Goal: Task Accomplishment & Management: Use online tool/utility

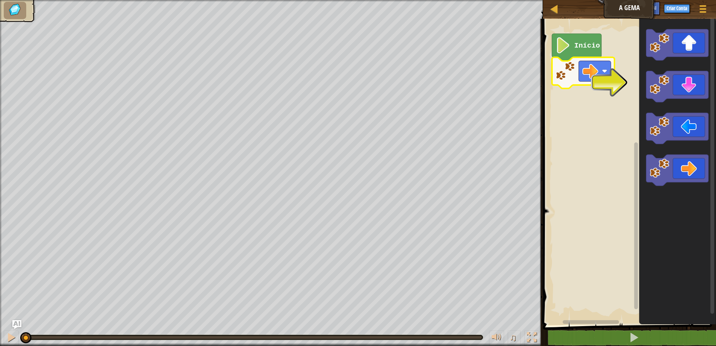
click at [562, 49] on image "Espaço de trabalho do Blockly" at bounding box center [562, 45] width 15 height 16
click at [585, 46] on text "Início" at bounding box center [587, 46] width 26 height 8
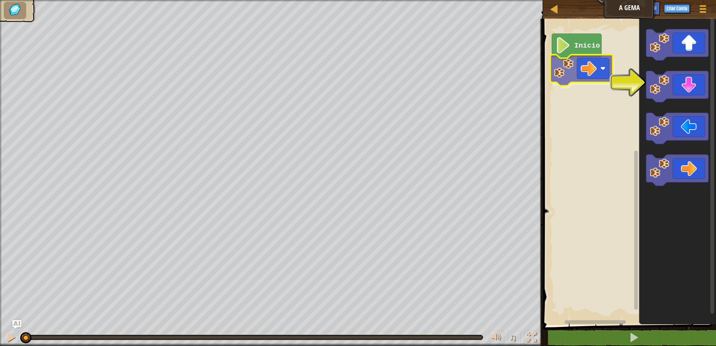
click at [592, 69] on div "Início" at bounding box center [627, 170] width 175 height 310
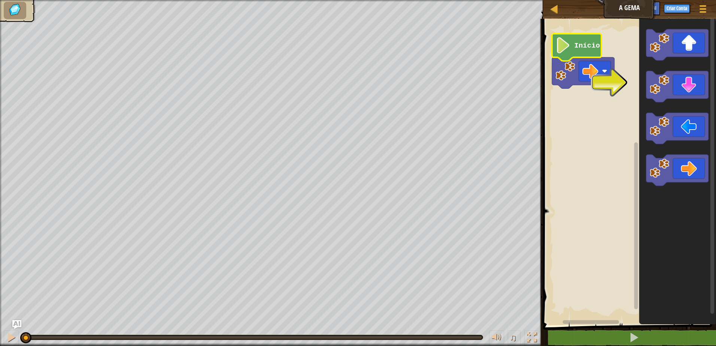
click at [581, 49] on text "Início" at bounding box center [587, 46] width 26 height 8
click at [580, 49] on text "Início" at bounding box center [587, 46] width 26 height 8
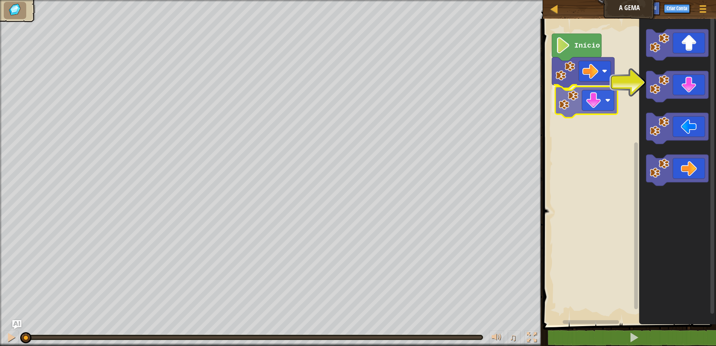
click at [560, 102] on div "Início" at bounding box center [627, 170] width 175 height 310
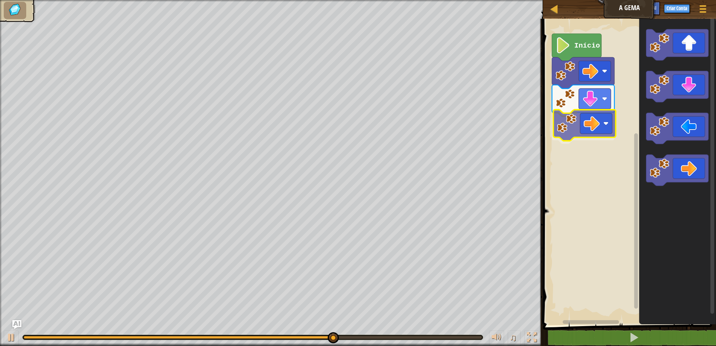
click at [589, 120] on div "Início" at bounding box center [627, 170] width 175 height 310
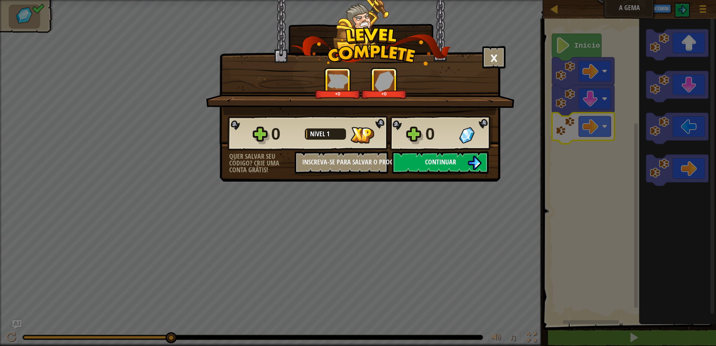
click at [426, 162] on span "Continuar" at bounding box center [440, 161] width 31 height 9
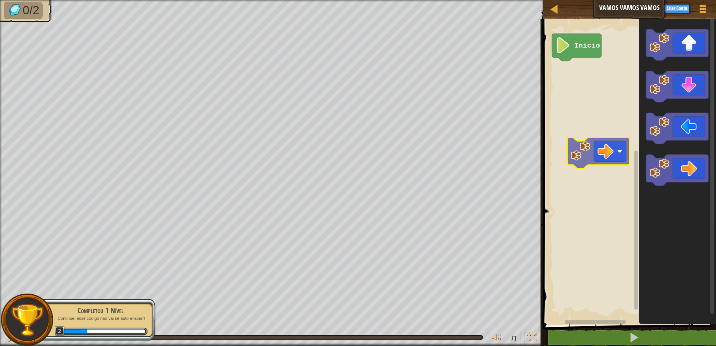
click at [569, 115] on div "Início" at bounding box center [627, 170] width 175 height 310
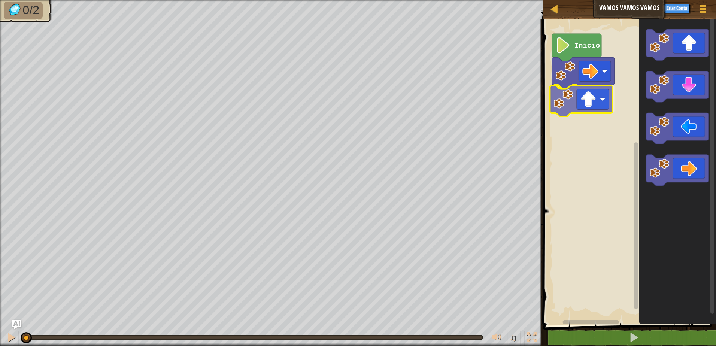
click at [572, 104] on div "Início" at bounding box center [627, 170] width 175 height 310
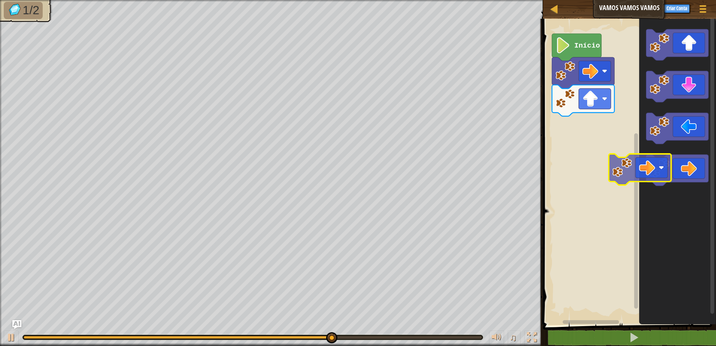
click at [624, 172] on div "Início" at bounding box center [627, 170] width 175 height 310
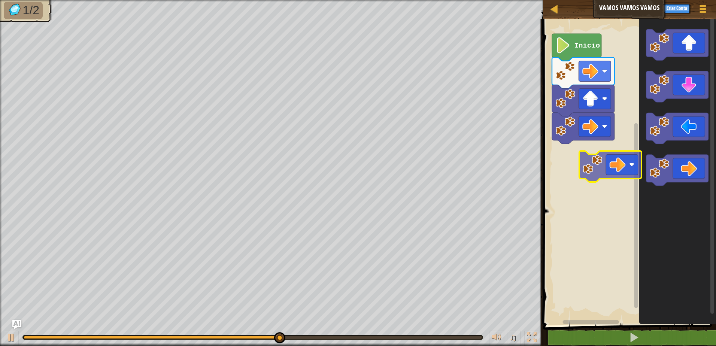
click at [589, 152] on div "Início" at bounding box center [627, 170] width 175 height 310
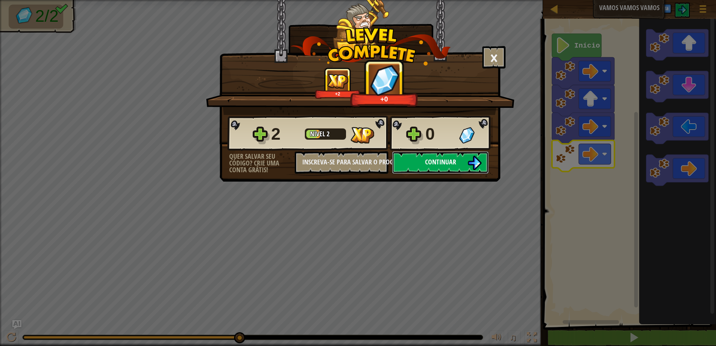
click at [451, 161] on span "Continuar" at bounding box center [440, 161] width 31 height 9
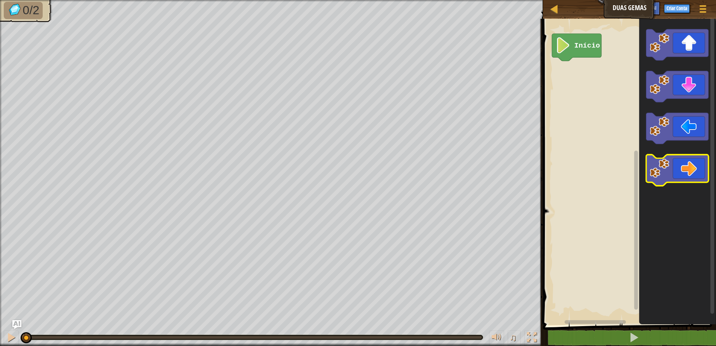
click at [656, 171] on g "Espaço de trabalho do Blockly" at bounding box center [677, 170] width 62 height 31
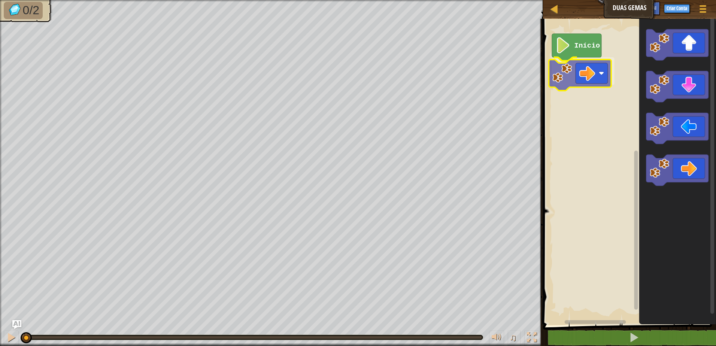
click at [568, 63] on div "Início" at bounding box center [627, 170] width 175 height 310
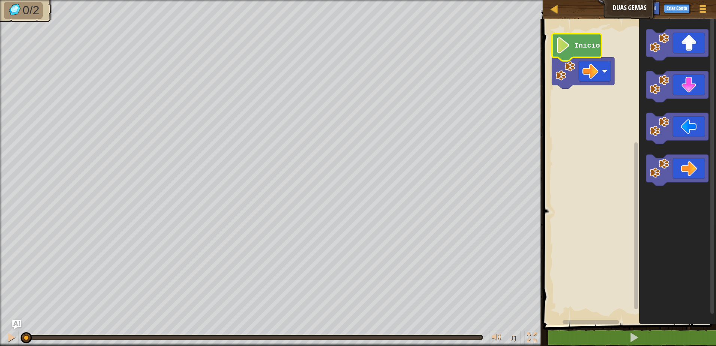
click at [586, 49] on text "Início" at bounding box center [587, 46] width 26 height 8
click at [676, 150] on icon "Espaço de trabalho do Blockly" at bounding box center [676, 170] width 77 height 310
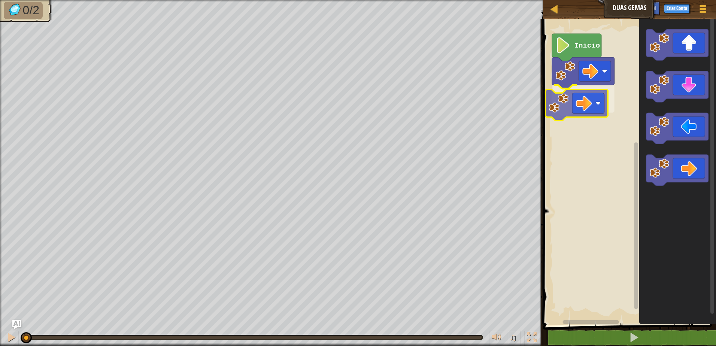
click at [577, 106] on div "Início" at bounding box center [627, 170] width 175 height 310
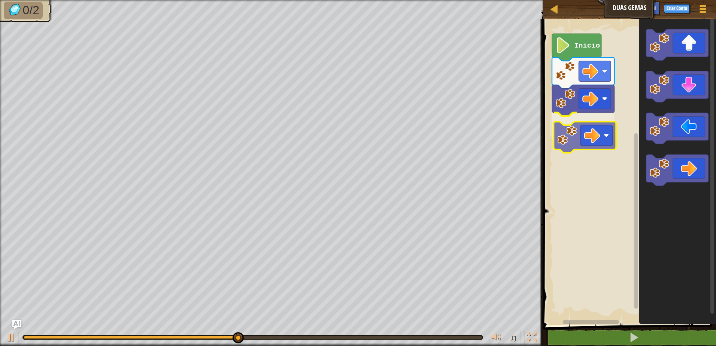
click at [586, 133] on div "Início" at bounding box center [627, 170] width 175 height 310
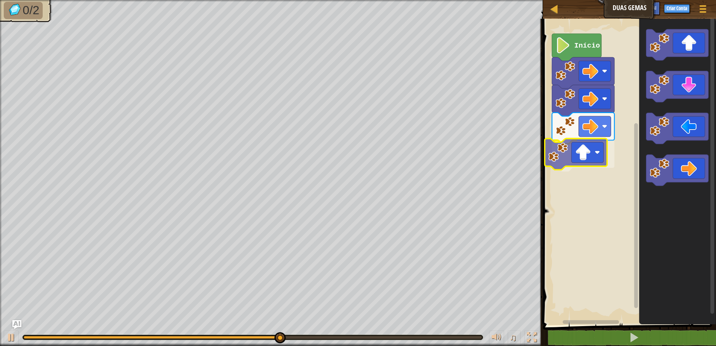
click at [598, 156] on div "Início" at bounding box center [627, 170] width 175 height 310
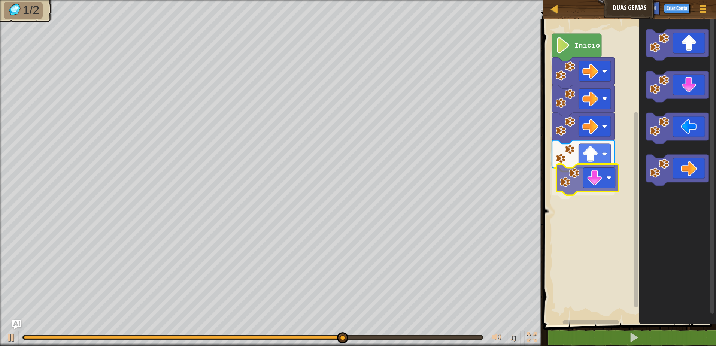
click at [603, 191] on div "Início" at bounding box center [627, 170] width 175 height 310
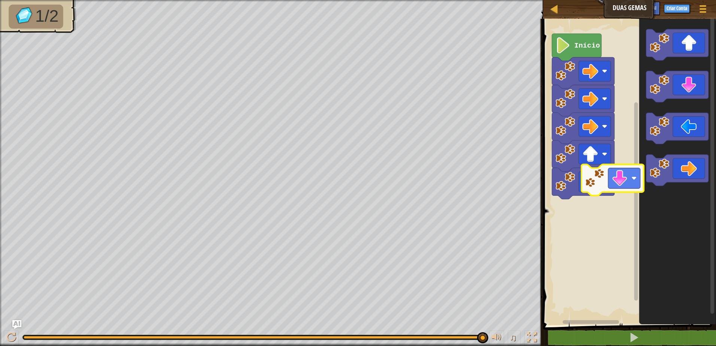
click at [597, 209] on div "Início" at bounding box center [627, 170] width 175 height 310
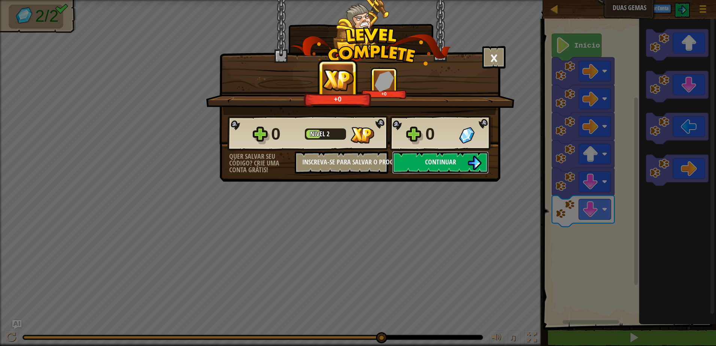
click at [470, 169] on img at bounding box center [474, 163] width 14 height 14
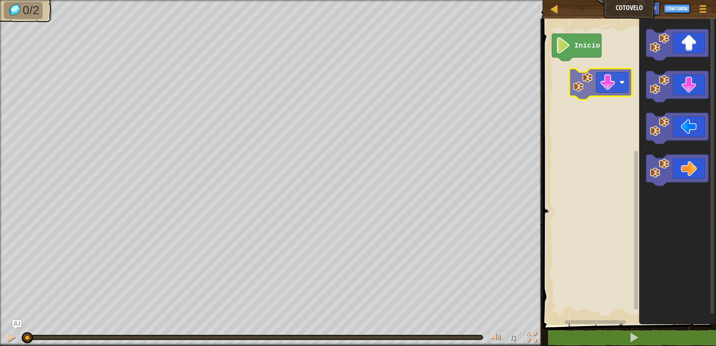
click at [591, 85] on div "Início" at bounding box center [627, 170] width 175 height 310
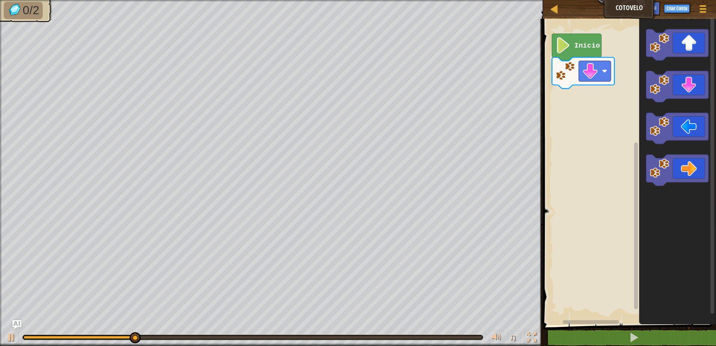
click at [639, 113] on icon "Espaço de trabalho do Blockly" at bounding box center [676, 170] width 77 height 310
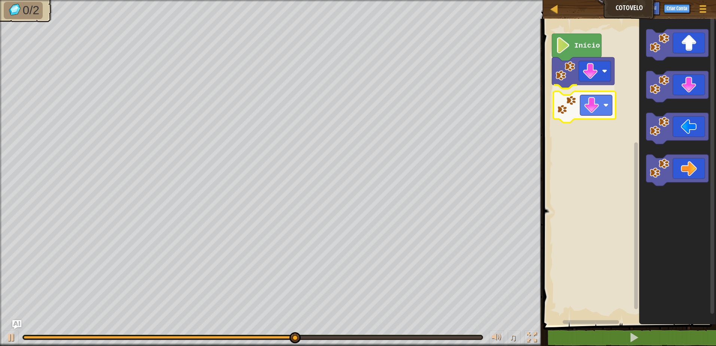
click at [603, 114] on div "Início" at bounding box center [627, 170] width 175 height 310
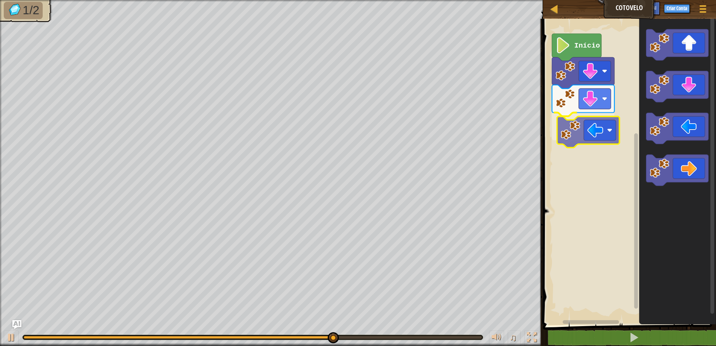
click at [600, 136] on div "Início" at bounding box center [627, 170] width 175 height 310
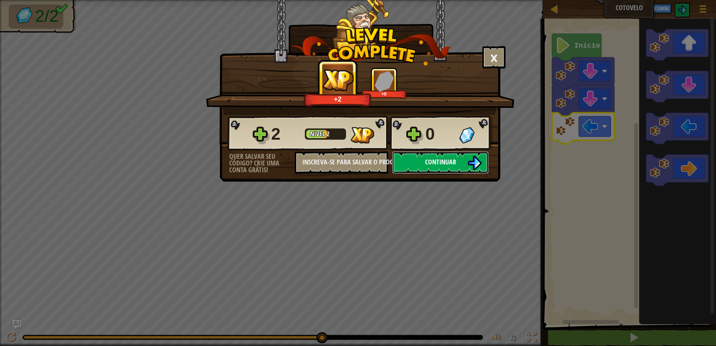
click at [443, 165] on span "Continuar" at bounding box center [440, 161] width 31 height 9
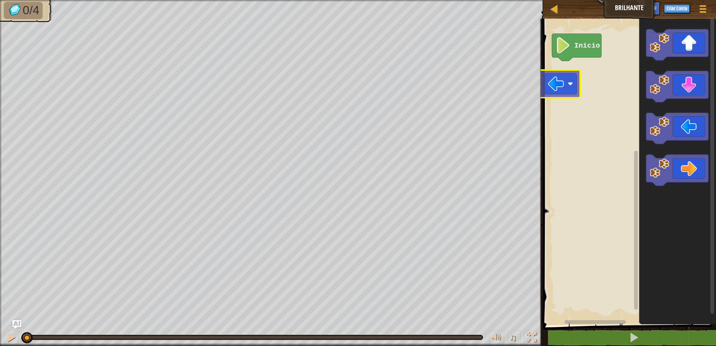
click at [558, 83] on div "Início" at bounding box center [627, 170] width 175 height 310
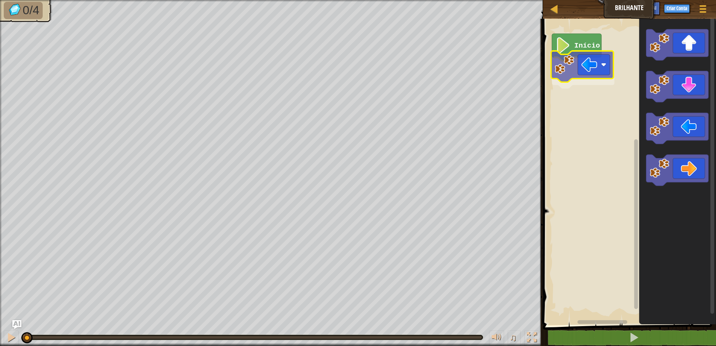
click at [578, 65] on div "Início" at bounding box center [627, 170] width 175 height 310
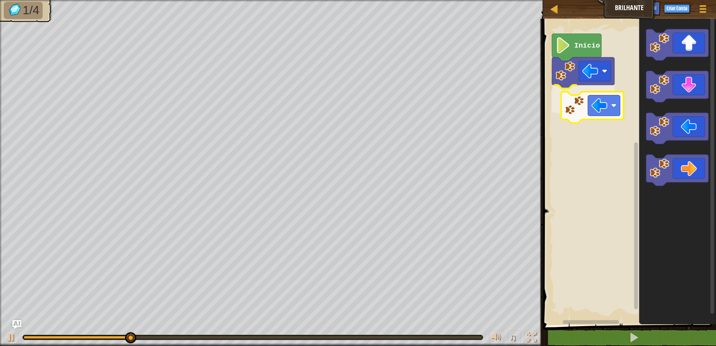
click at [580, 99] on div "Início" at bounding box center [627, 170] width 175 height 310
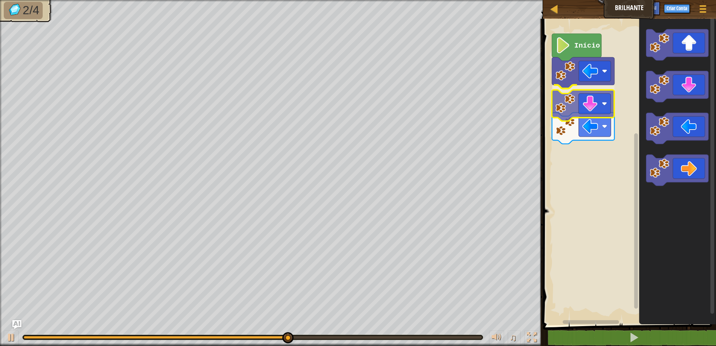
click at [575, 121] on div "Início" at bounding box center [627, 170] width 175 height 310
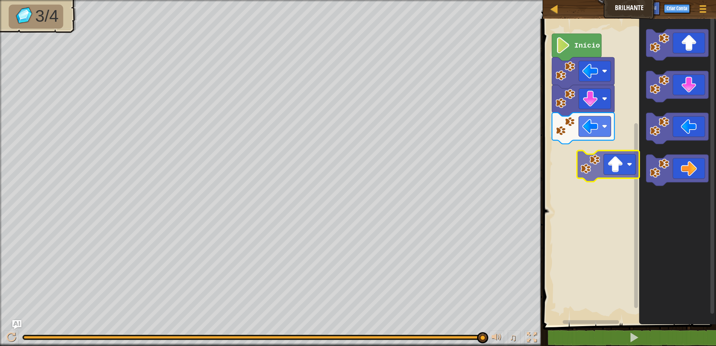
click at [596, 174] on div "Início" at bounding box center [627, 170] width 175 height 310
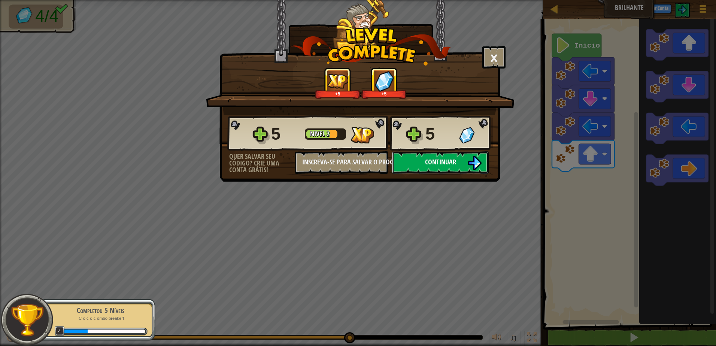
click at [422, 161] on button "Continuar" at bounding box center [440, 162] width 97 height 22
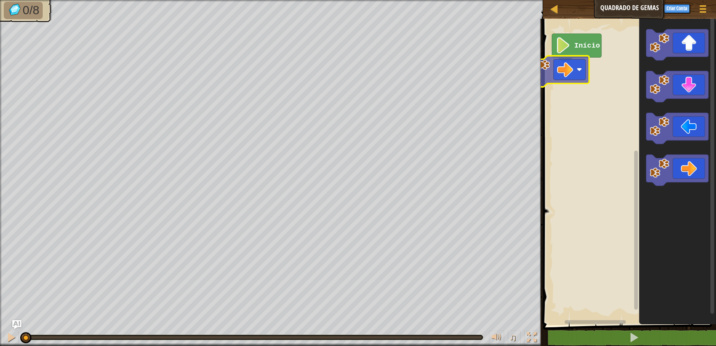
click at [541, 62] on div "Início" at bounding box center [627, 170] width 175 height 310
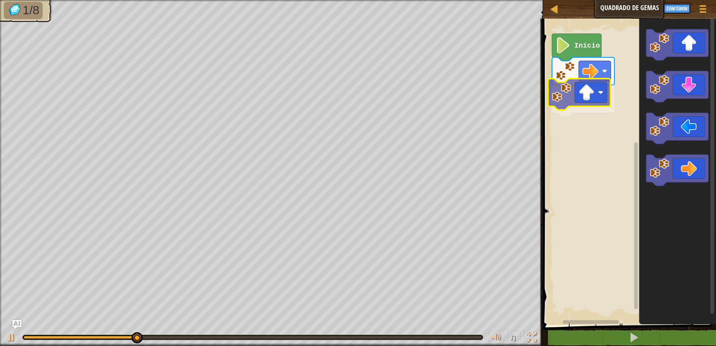
click at [582, 102] on div "Início" at bounding box center [627, 170] width 175 height 310
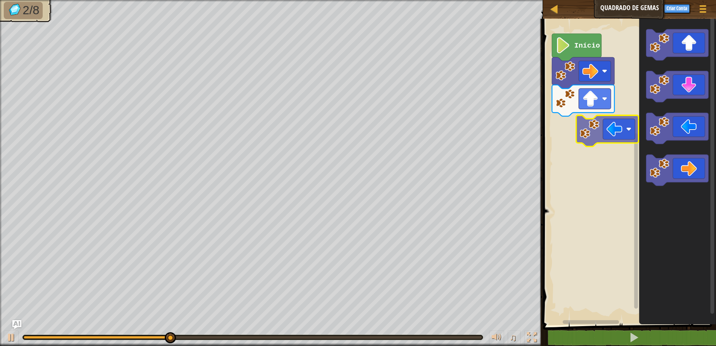
click at [573, 143] on div "Início" at bounding box center [627, 170] width 175 height 310
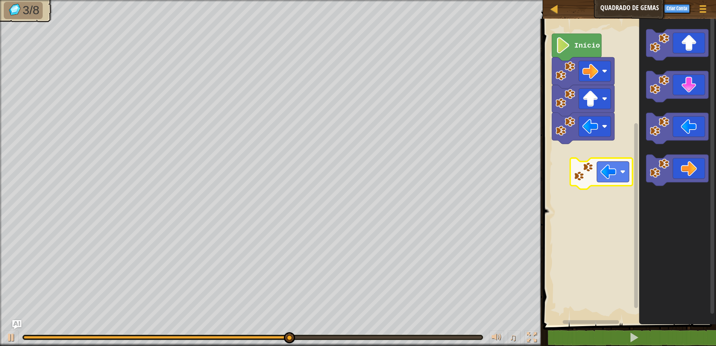
click at [591, 167] on div "Início" at bounding box center [627, 170] width 175 height 310
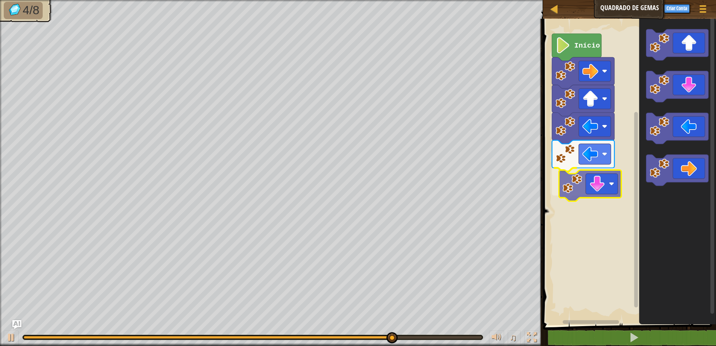
click at [611, 184] on div "Início" at bounding box center [627, 170] width 175 height 310
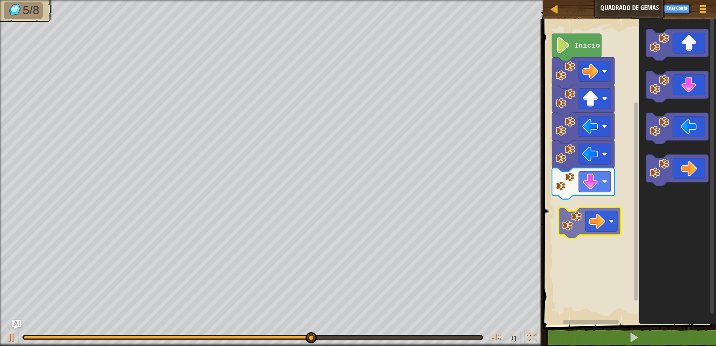
click at [595, 223] on div "Início" at bounding box center [627, 170] width 175 height 310
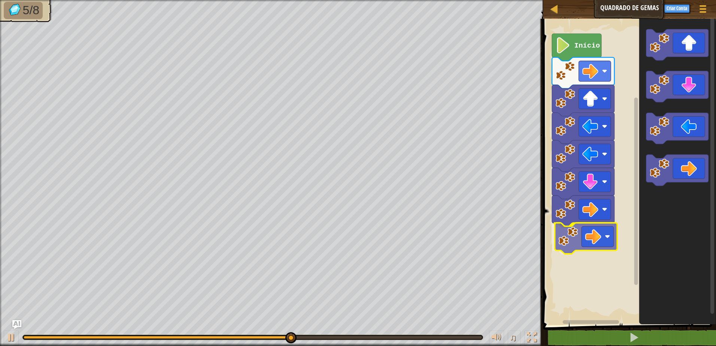
click at [605, 250] on div "Início" at bounding box center [627, 170] width 175 height 310
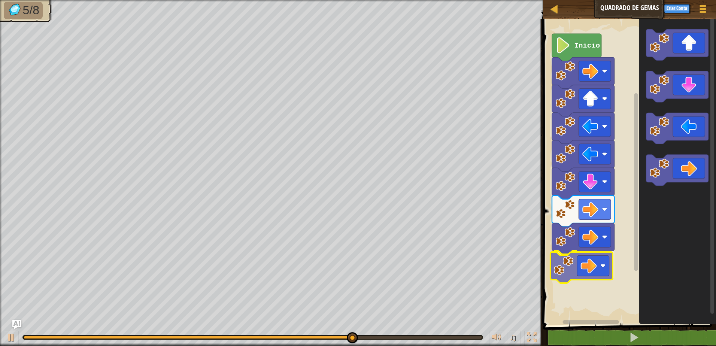
click at [596, 272] on div "Início" at bounding box center [627, 170] width 175 height 310
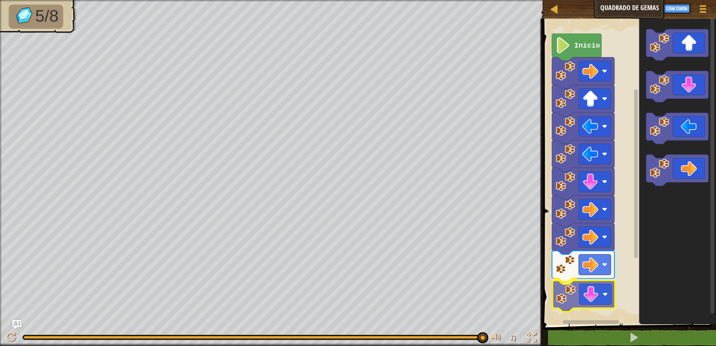
click at [595, 293] on div "Início" at bounding box center [627, 170] width 175 height 310
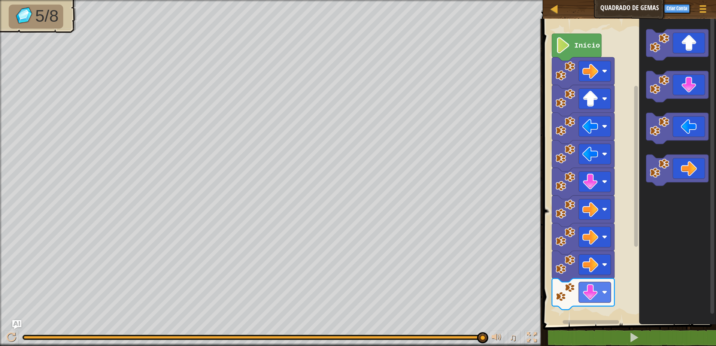
click at [599, 303] on div "Início" at bounding box center [627, 170] width 175 height 310
click at [592, 318] on div "Início" at bounding box center [627, 170] width 175 height 310
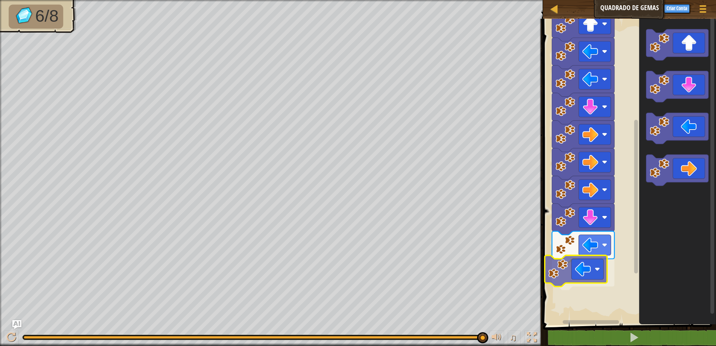
click at [592, 283] on div "Início" at bounding box center [627, 170] width 175 height 310
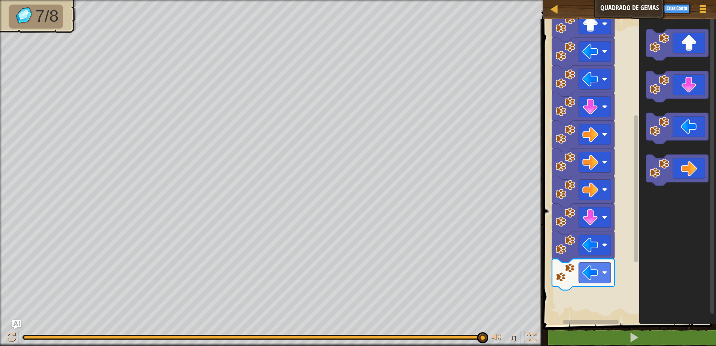
click at [635, 226] on div "Início" at bounding box center [627, 170] width 175 height 310
click at [627, 232] on div "Início" at bounding box center [627, 170] width 175 height 310
click at [658, 164] on g "Espaço de trabalho do Blockly" at bounding box center [677, 107] width 62 height 157
click at [574, 308] on div "Início" at bounding box center [627, 170] width 175 height 310
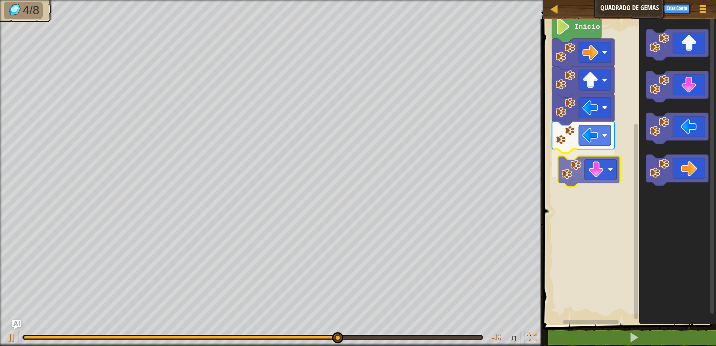
click at [588, 166] on div "Início" at bounding box center [627, 170] width 175 height 310
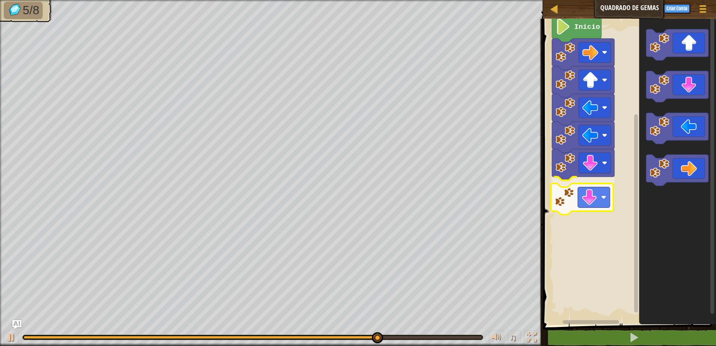
click at [577, 209] on div "Início" at bounding box center [627, 170] width 175 height 310
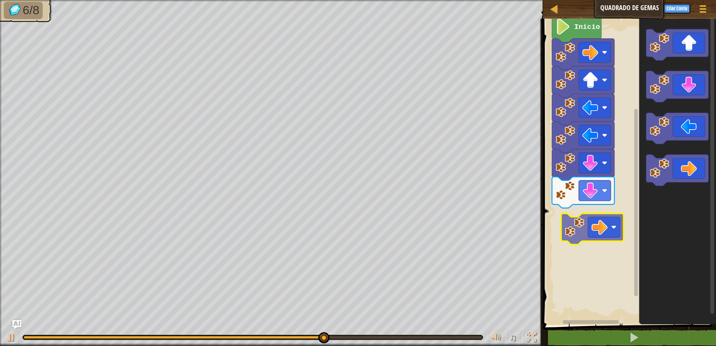
click at [612, 229] on div "Início" at bounding box center [627, 170] width 175 height 310
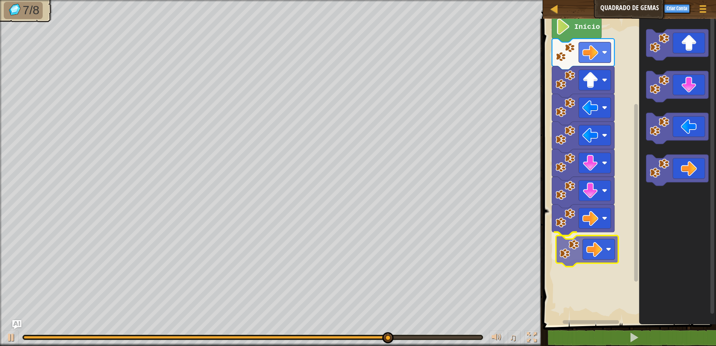
click at [573, 257] on div "Início" at bounding box center [627, 170] width 175 height 310
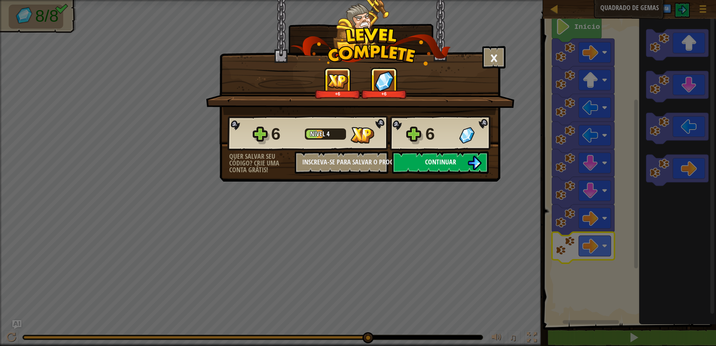
click at [474, 164] on img at bounding box center [474, 163] width 14 height 14
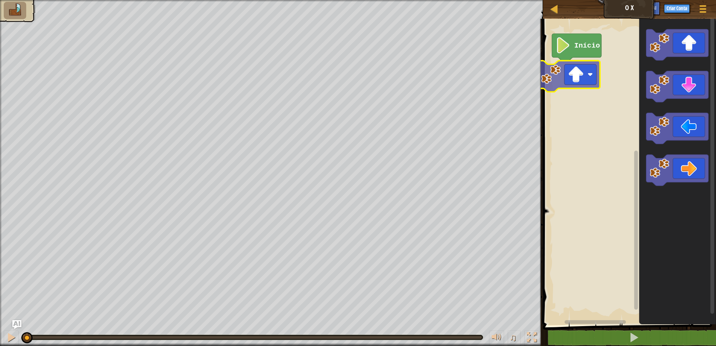
click at [565, 88] on div "Início" at bounding box center [627, 170] width 175 height 310
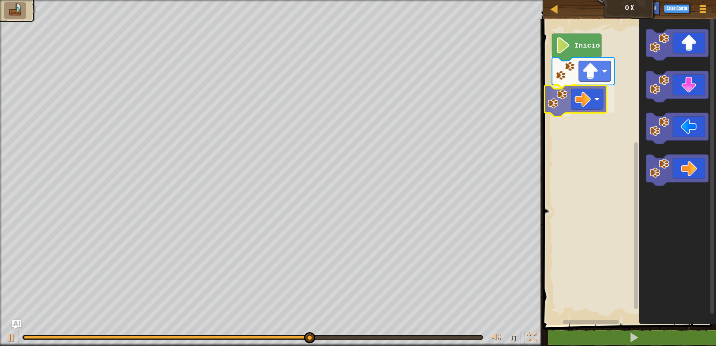
click at [566, 96] on div "Início" at bounding box center [627, 170] width 175 height 310
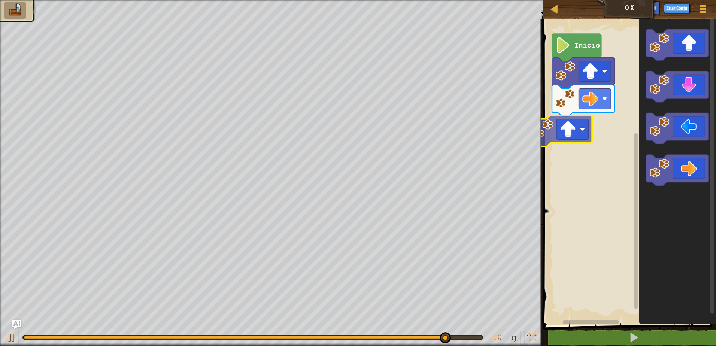
click at [591, 134] on div "Início" at bounding box center [627, 170] width 175 height 310
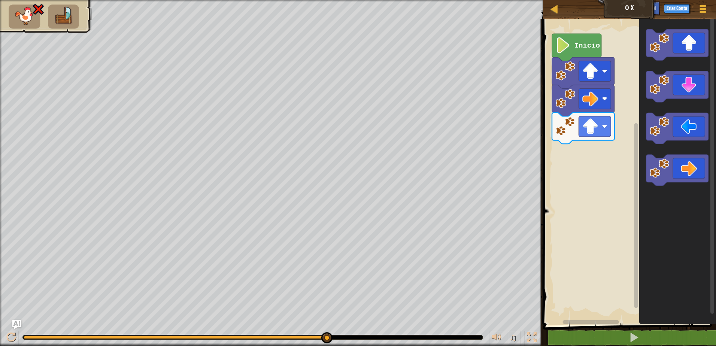
click at [566, 43] on image "Espaço de trabalho do Blockly" at bounding box center [562, 45] width 15 height 16
click at [552, 13] on div at bounding box center [553, 8] width 9 height 9
select select "pt-BR"
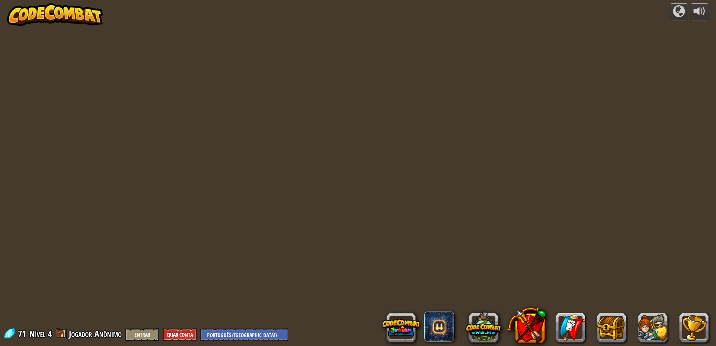
select select "pt-BR"
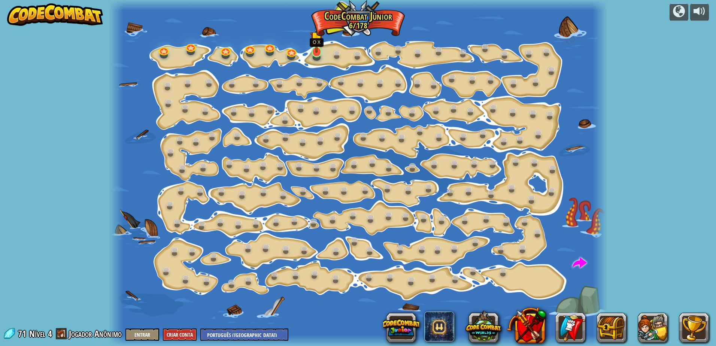
click at [315, 49] on img at bounding box center [316, 38] width 13 height 30
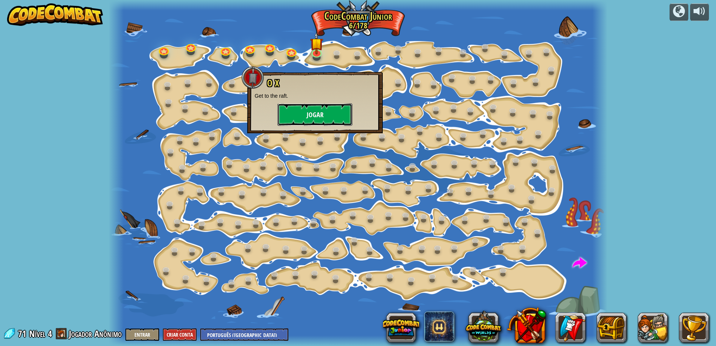
click at [329, 106] on button "Jogar" at bounding box center [314, 114] width 75 height 22
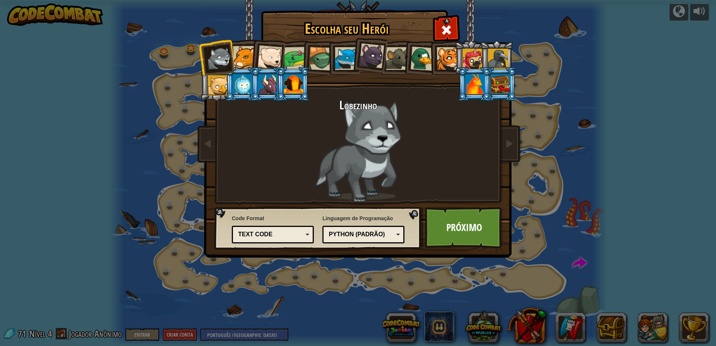
click at [245, 62] on div at bounding box center [244, 57] width 23 height 23
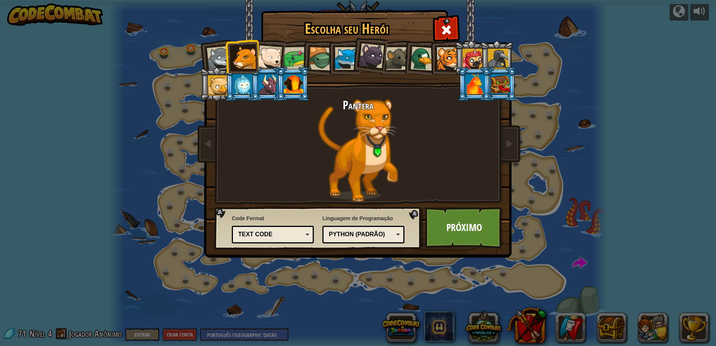
click at [298, 86] on div at bounding box center [293, 84] width 19 height 20
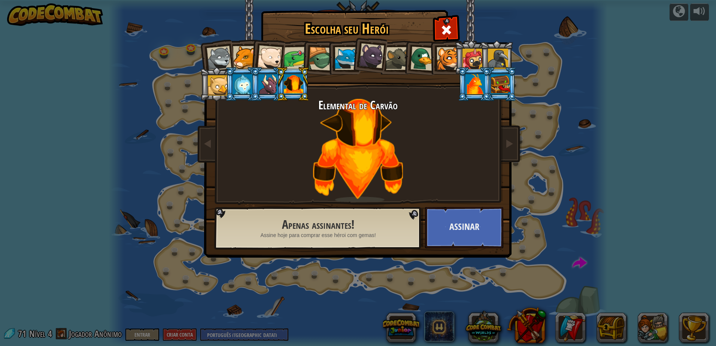
click at [439, 57] on div at bounding box center [447, 58] width 23 height 23
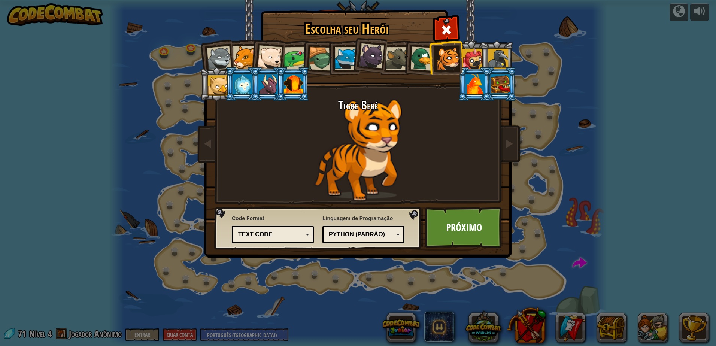
click at [397, 232] on div "Python (Padrão)" at bounding box center [363, 235] width 72 height 12
click at [477, 216] on link "Próximo" at bounding box center [464, 227] width 78 height 41
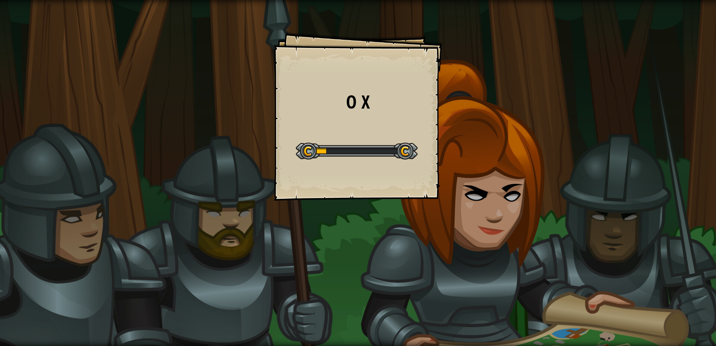
click at [477, 216] on div "O X Goals Start Level Erro ao carregar do servidor Você precisa de uma assinatu…" at bounding box center [358, 173] width 716 height 346
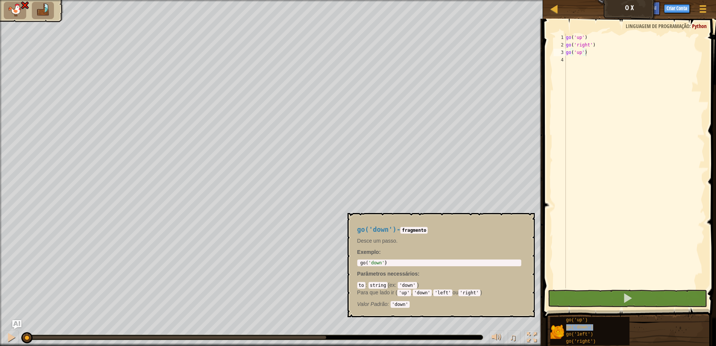
drag, startPoint x: 604, startPoint y: 327, endPoint x: 610, endPoint y: 313, distance: 15.1
click at [604, 327] on div "go('down')" at bounding box center [599, 327] width 71 height 7
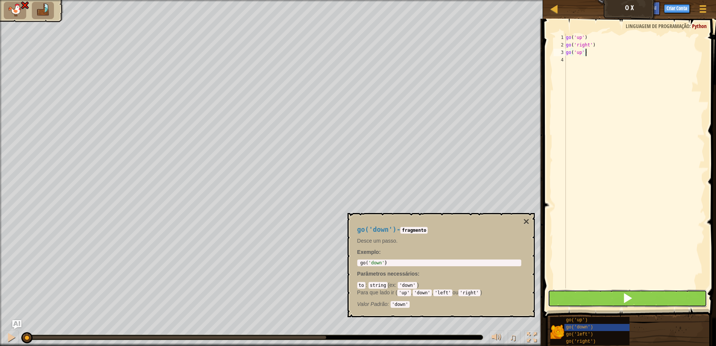
click at [611, 302] on button at bounding box center [626, 298] width 159 height 17
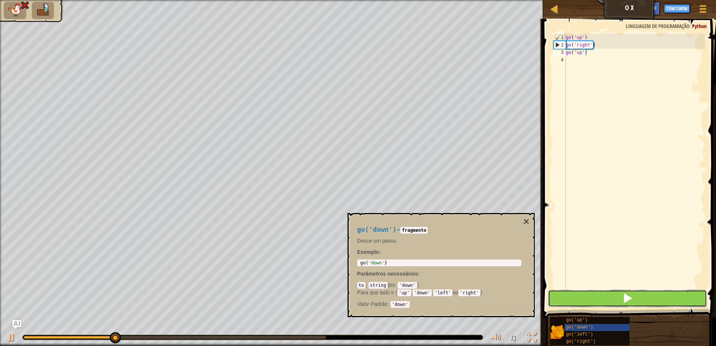
click at [611, 302] on button at bounding box center [626, 298] width 159 height 17
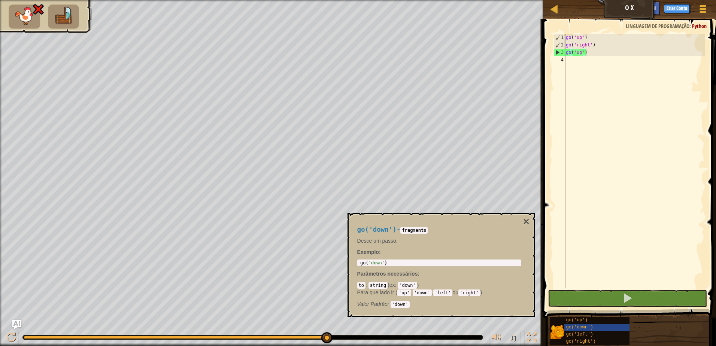
drag, startPoint x: 522, startPoint y: 213, endPoint x: 521, endPoint y: 217, distance: 4.0
click at [521, 213] on div "go('down') - fragmento Desce um passo. Exemplo : 1 go ( 'down' ) הההההההההההההה…" at bounding box center [440, 265] width 187 height 104
click at [526, 219] on button "×" at bounding box center [526, 221] width 6 height 10
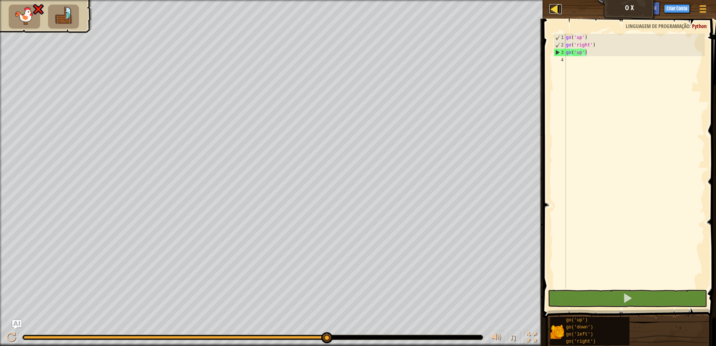
click at [554, 11] on div at bounding box center [553, 8] width 9 height 9
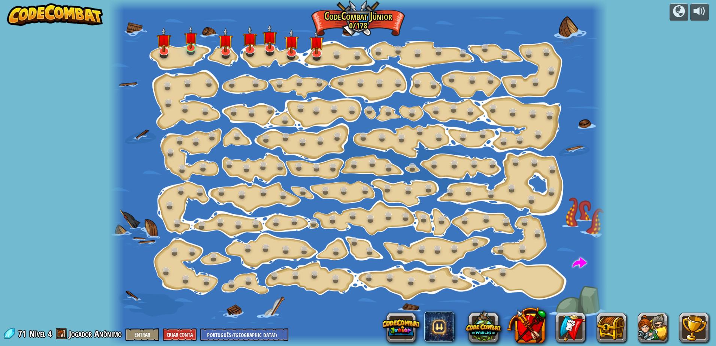
select select "pt-BR"
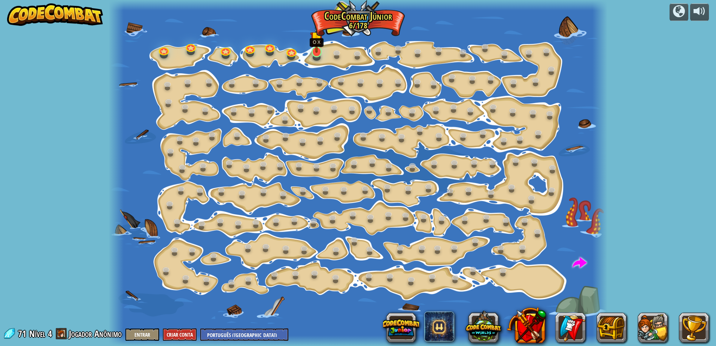
click at [315, 48] on img at bounding box center [316, 38] width 13 height 30
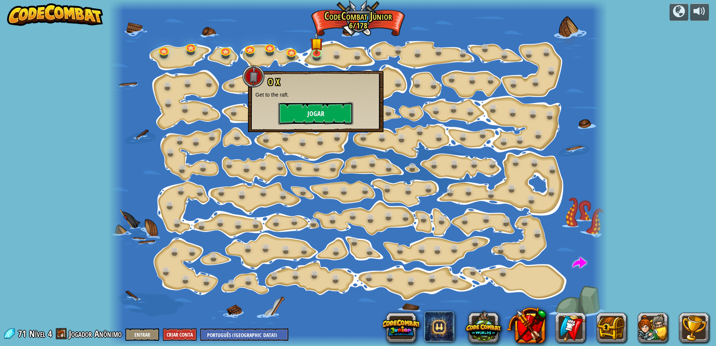
click at [335, 113] on button "Jogar" at bounding box center [315, 113] width 75 height 22
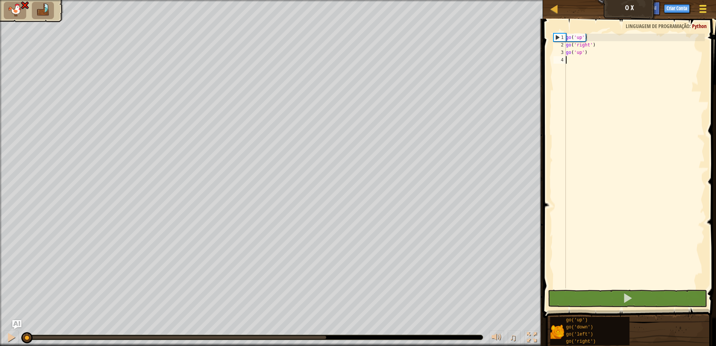
click at [705, 4] on div at bounding box center [702, 8] width 10 height 11
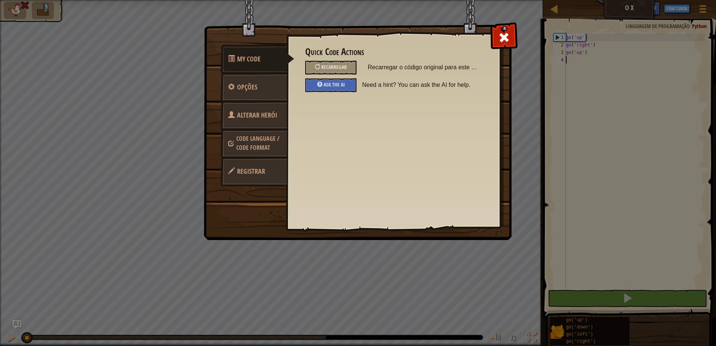
click at [260, 151] on span "Code Language / Code Format" at bounding box center [257, 142] width 43 height 17
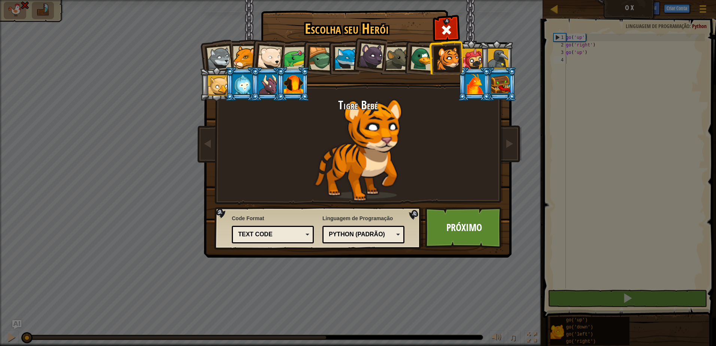
click at [296, 232] on div "Text code" at bounding box center [270, 234] width 65 height 9
click at [459, 229] on link "Próximo" at bounding box center [464, 227] width 78 height 41
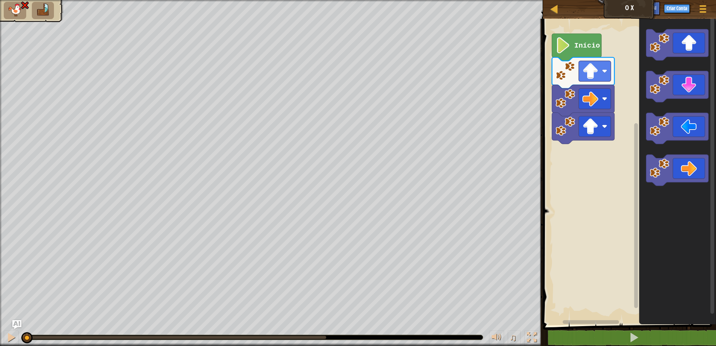
click at [629, 102] on div "Início" at bounding box center [627, 170] width 175 height 310
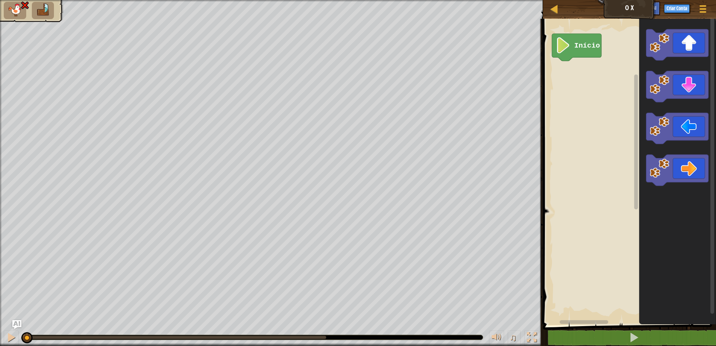
click at [626, 85] on div "Início" at bounding box center [627, 170] width 175 height 310
click at [579, 78] on div "Início" at bounding box center [627, 170] width 175 height 310
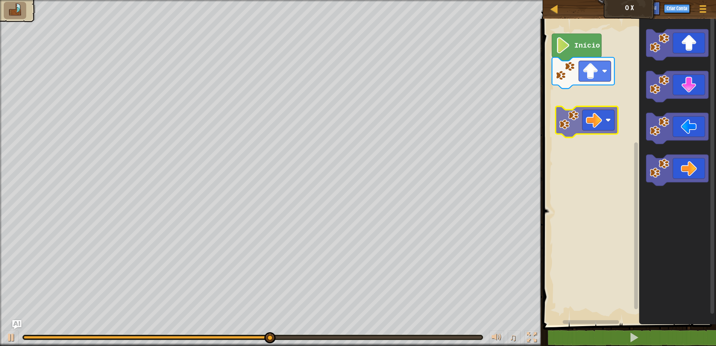
click at [601, 110] on div "Início" at bounding box center [627, 170] width 175 height 310
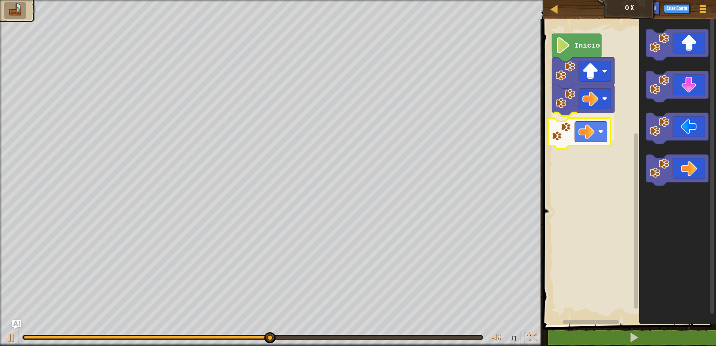
click at [585, 129] on div "Início" at bounding box center [627, 170] width 175 height 310
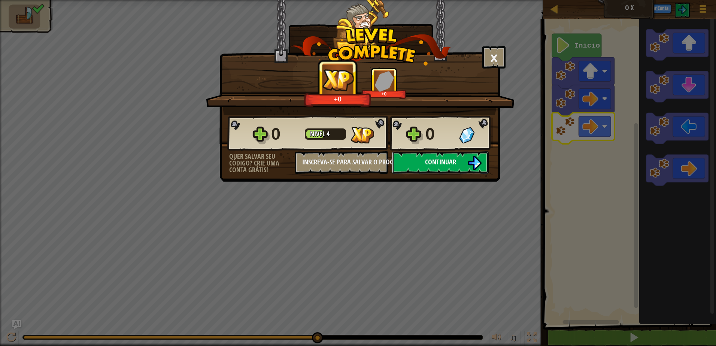
click at [442, 158] on span "Continuar" at bounding box center [440, 161] width 31 height 9
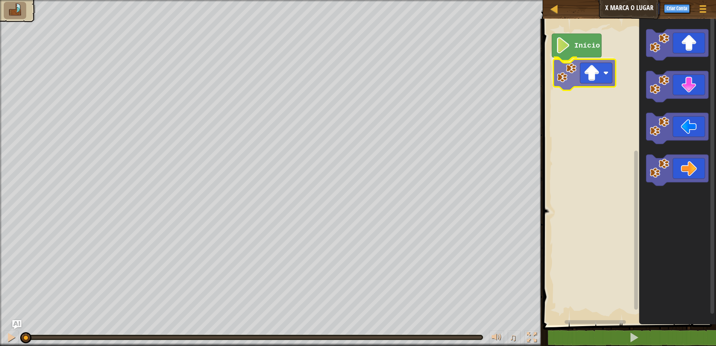
click at [595, 76] on div "Início" at bounding box center [627, 170] width 175 height 310
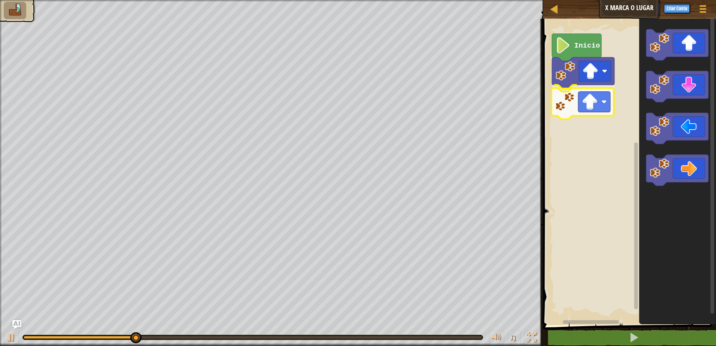
click at [583, 106] on div "Início" at bounding box center [627, 170] width 175 height 310
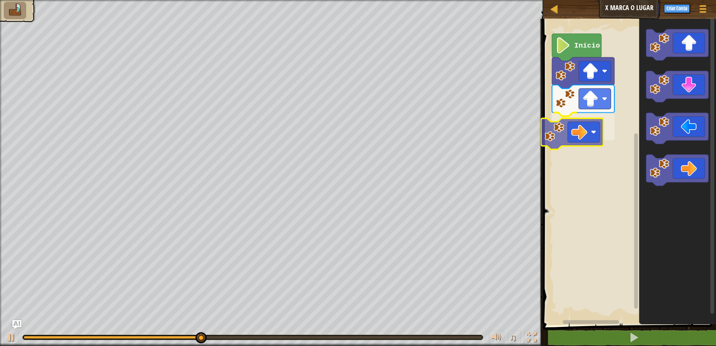
click at [565, 136] on div "Início" at bounding box center [627, 170] width 175 height 310
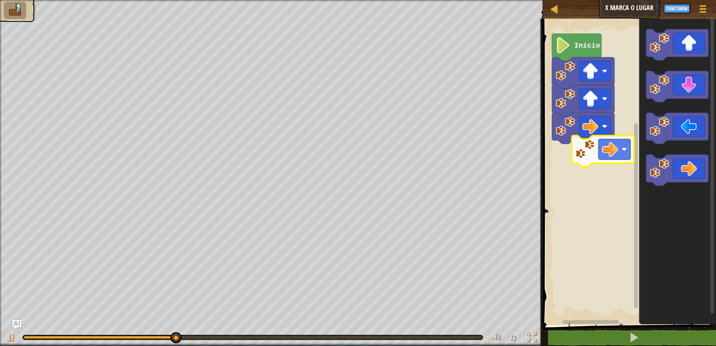
click at [597, 153] on div "Início" at bounding box center [627, 170] width 175 height 310
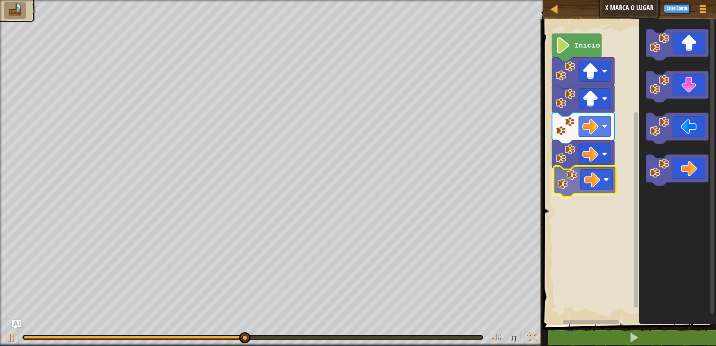
click at [573, 173] on div "Início" at bounding box center [627, 170] width 175 height 310
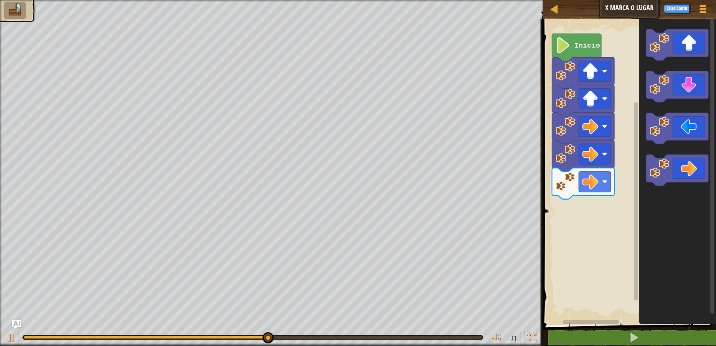
click at [663, 112] on icon "Espaço de trabalho do Blockly" at bounding box center [676, 170] width 77 height 310
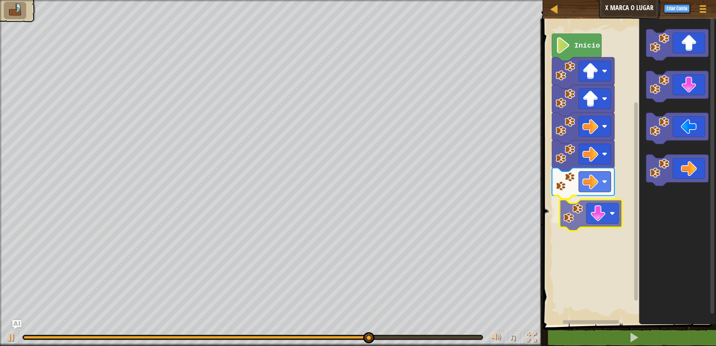
click at [592, 219] on div "Início" at bounding box center [627, 170] width 175 height 310
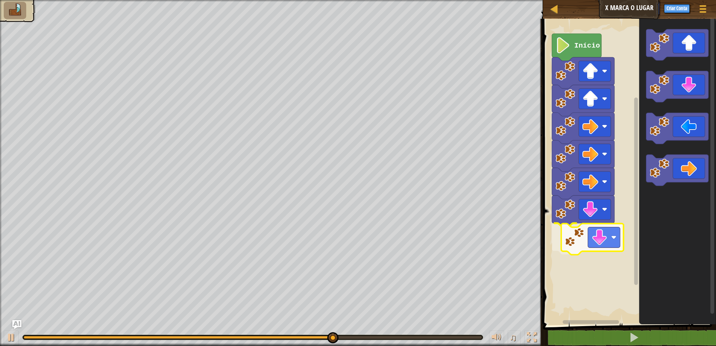
click at [569, 259] on div "Início" at bounding box center [627, 170] width 175 height 310
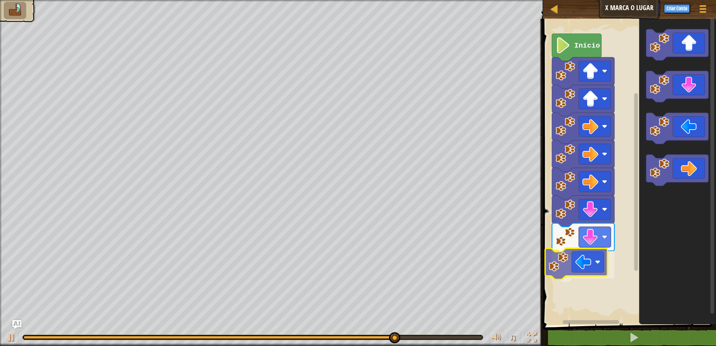
click at [580, 266] on div "Início" at bounding box center [627, 170] width 175 height 310
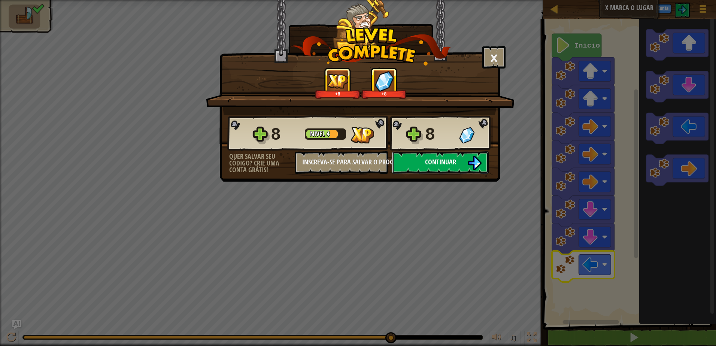
click at [467, 164] on img at bounding box center [474, 163] width 14 height 14
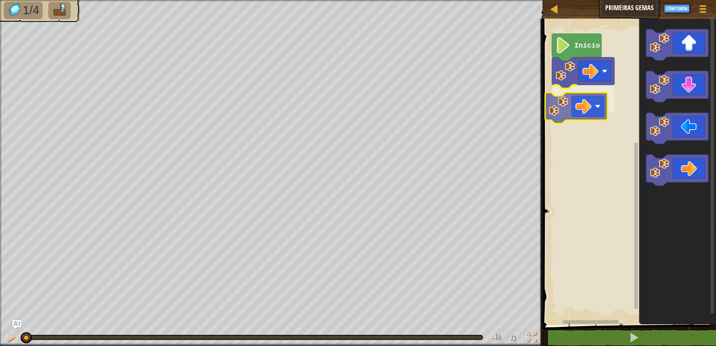
click at [573, 113] on div "Início" at bounding box center [627, 170] width 175 height 310
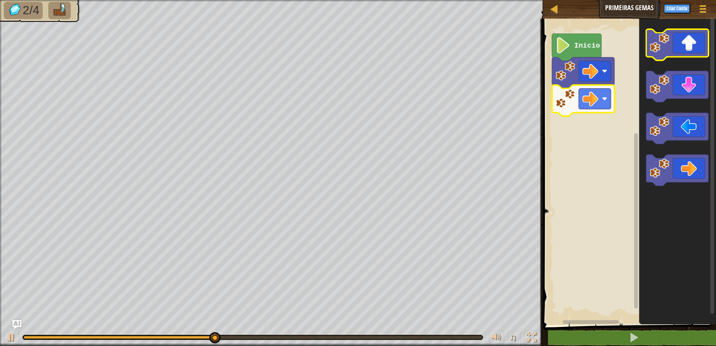
click at [665, 54] on icon "Espaço de trabalho do Blockly" at bounding box center [677, 44] width 62 height 31
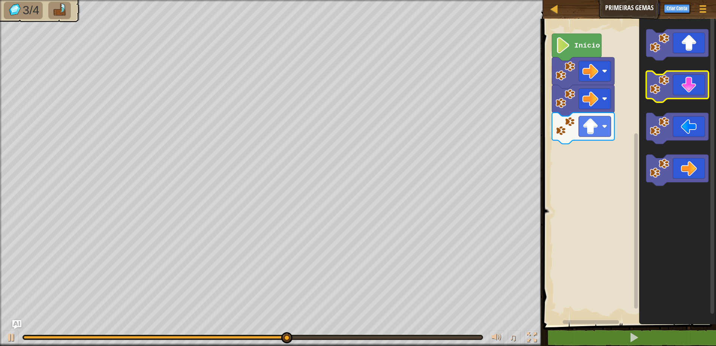
click at [691, 100] on rect "Espaço de trabalho do Blockly" at bounding box center [677, 86] width 62 height 31
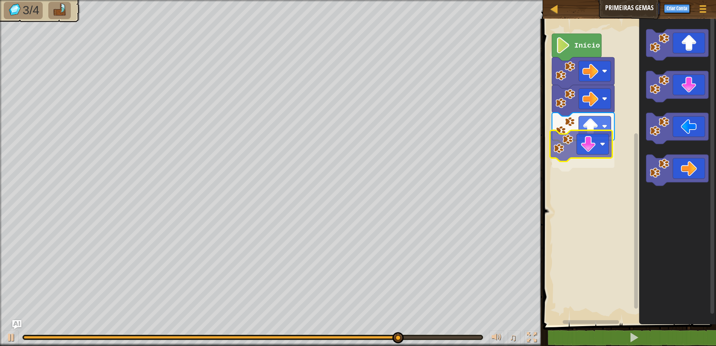
click at [592, 148] on div "Início" at bounding box center [627, 170] width 175 height 310
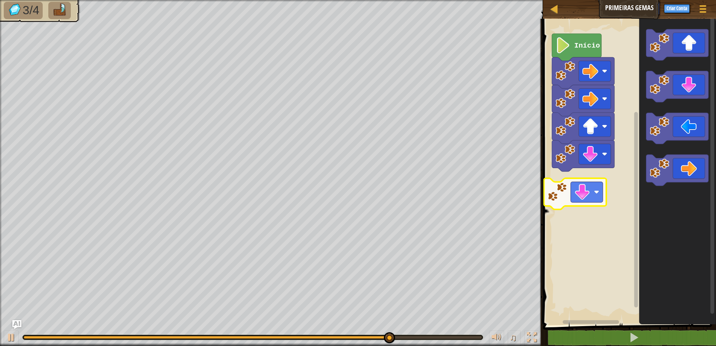
click at [570, 202] on div "Início" at bounding box center [627, 170] width 175 height 310
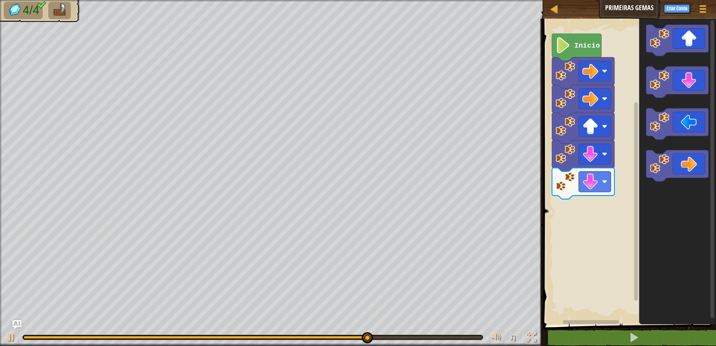
click at [699, 38] on icon "Espaço de trabalho do Blockly" at bounding box center [677, 40] width 62 height 31
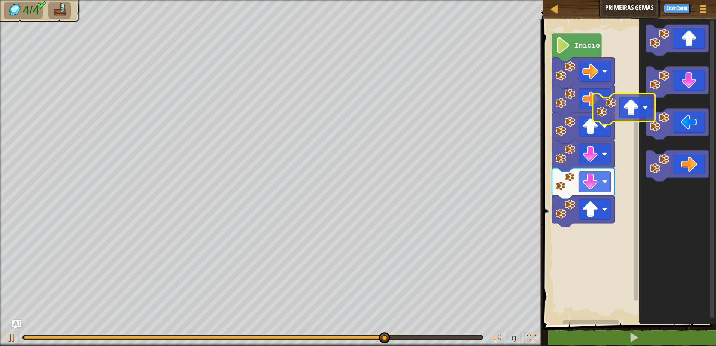
click at [646, 107] on icon "Espaço de trabalho do Blockly" at bounding box center [676, 170] width 77 height 310
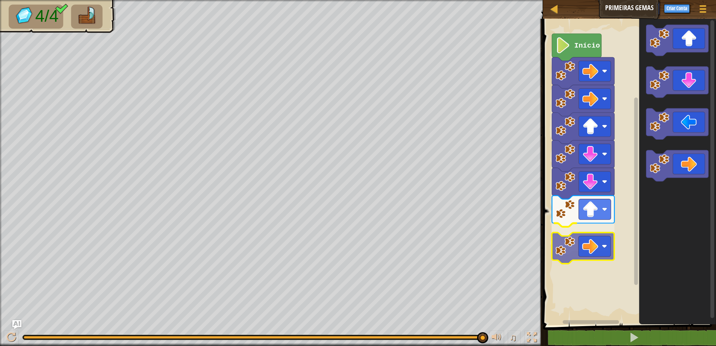
click at [577, 240] on div "Início" at bounding box center [627, 170] width 175 height 310
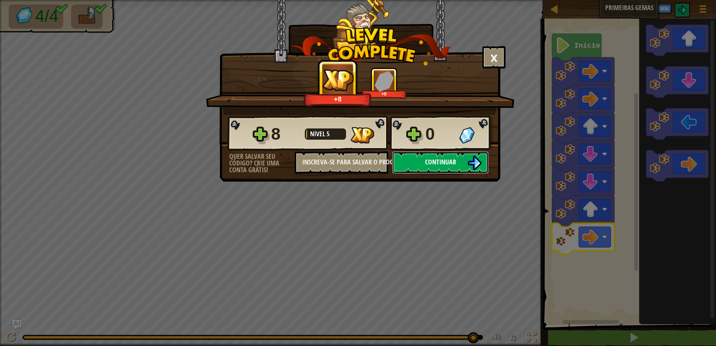
click at [474, 158] on img at bounding box center [474, 163] width 14 height 14
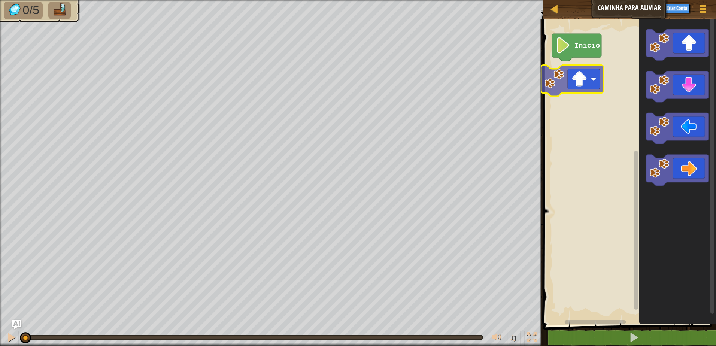
click at [556, 93] on div "Início" at bounding box center [627, 170] width 175 height 310
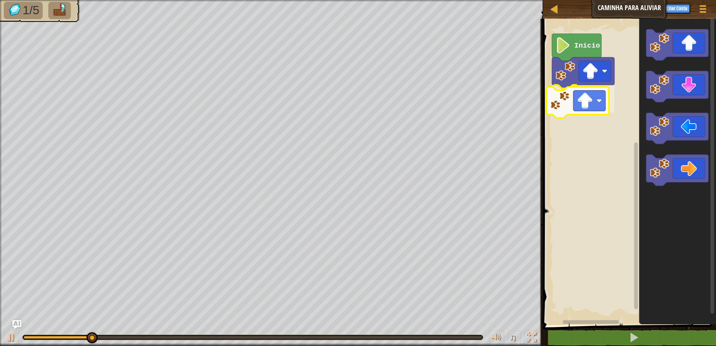
click at [571, 102] on div "Início" at bounding box center [627, 170] width 175 height 310
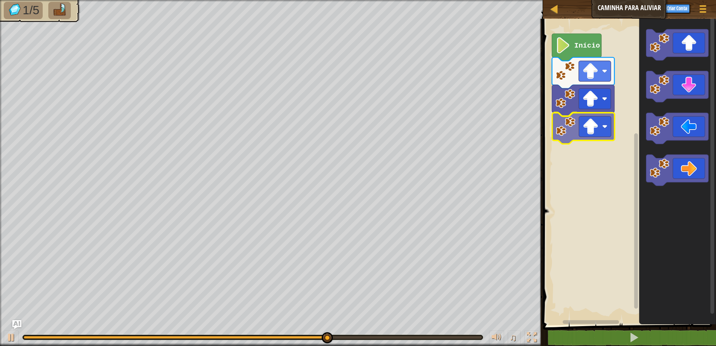
click at [597, 129] on div "Início" at bounding box center [627, 170] width 175 height 310
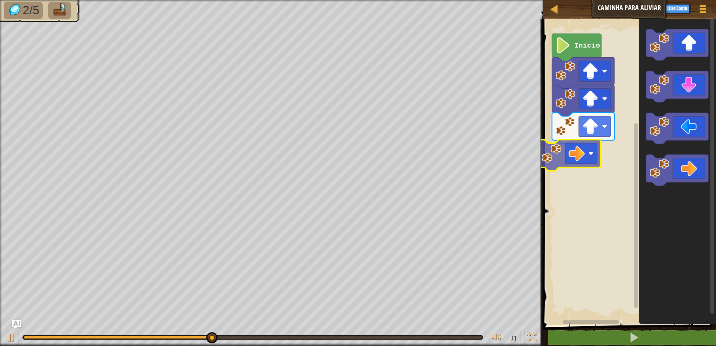
click at [578, 162] on div "Início" at bounding box center [627, 170] width 175 height 310
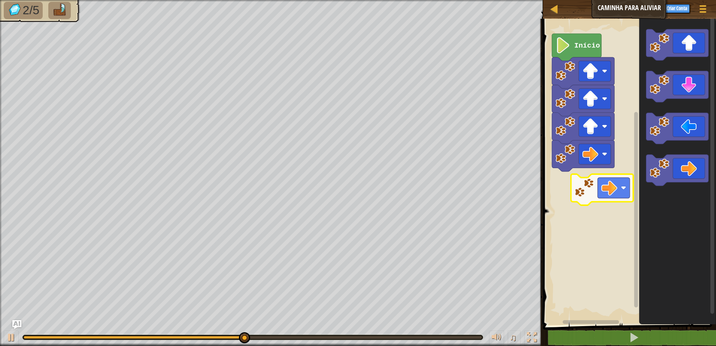
click at [596, 189] on div "Início" at bounding box center [627, 170] width 175 height 310
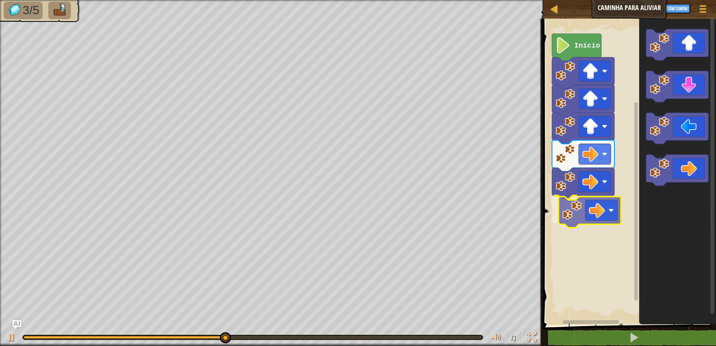
click at [580, 217] on div "Início" at bounding box center [627, 170] width 175 height 310
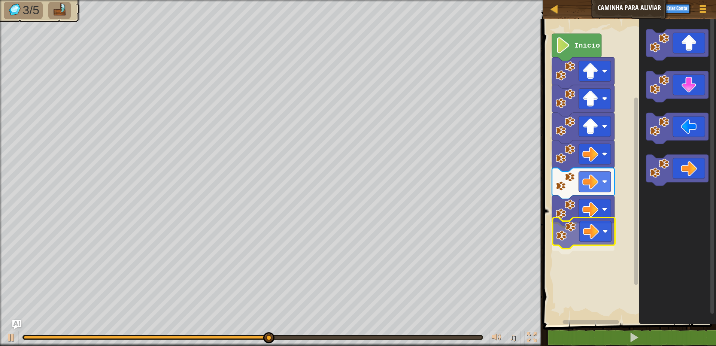
click at [585, 248] on div "Início" at bounding box center [627, 170] width 175 height 310
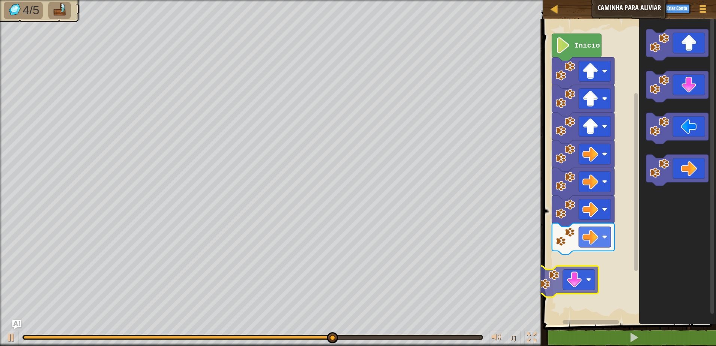
click at [561, 280] on div "Início" at bounding box center [627, 170] width 175 height 310
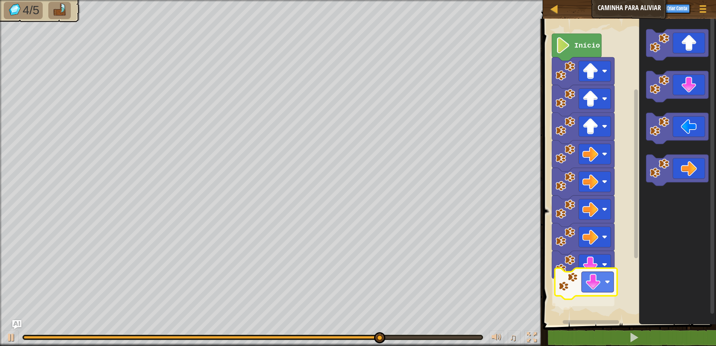
click at [589, 282] on div "Início" at bounding box center [627, 170] width 175 height 310
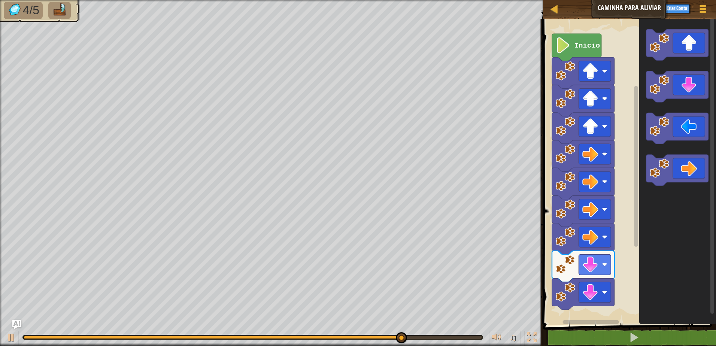
click at [599, 0] on html "Mapa Caminha Para Aliviar Menu do Jogo Criar Conta Ask AI 1 ההההההההההההההההההה…" at bounding box center [358, 0] width 716 height 0
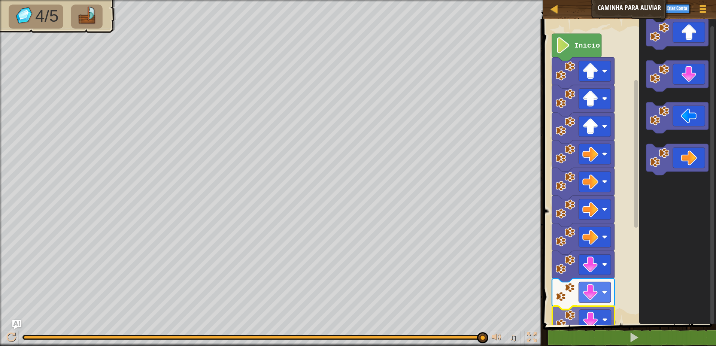
click at [598, 313] on div "Início" at bounding box center [627, 170] width 175 height 310
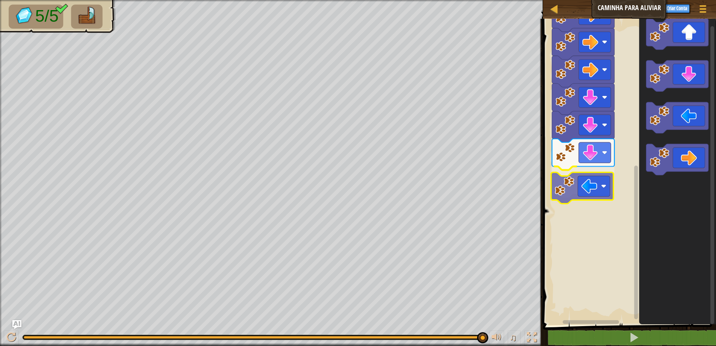
click at [590, 176] on div "Início" at bounding box center [627, 170] width 175 height 310
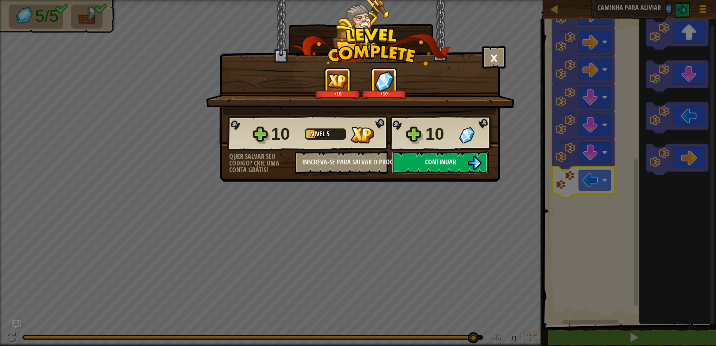
click at [436, 159] on span "Continuar" at bounding box center [440, 161] width 31 height 9
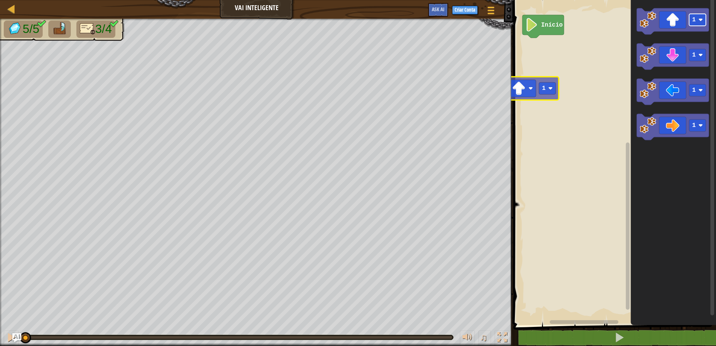
click at [539, 90] on div "Início 1 1 1 1 1" at bounding box center [613, 160] width 205 height 329
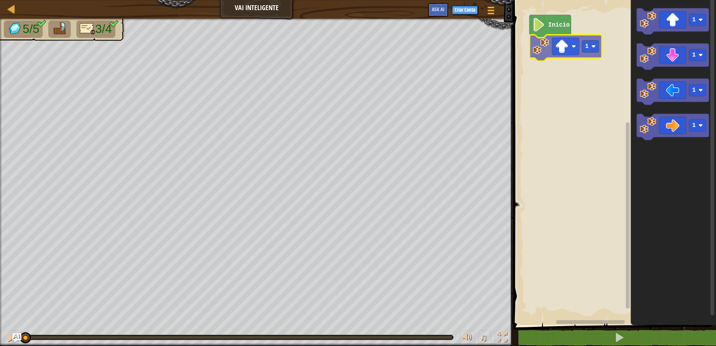
click at [562, 44] on div "Início 1 1 1 1 1 1" at bounding box center [613, 160] width 205 height 329
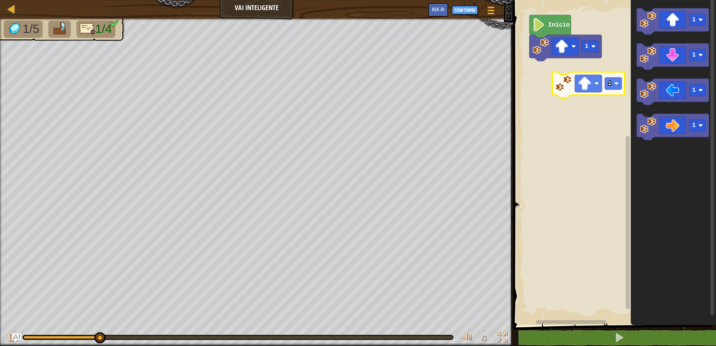
click at [568, 83] on div "Início 1 1 1 1 1 1" at bounding box center [613, 160] width 205 height 329
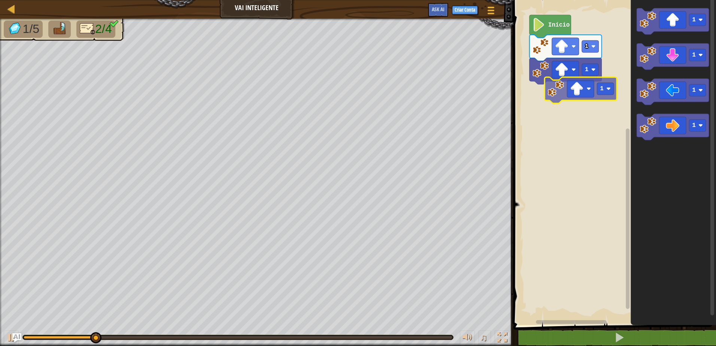
click at [577, 84] on div "1 1 Início 1 1 1 1 1" at bounding box center [613, 160] width 205 height 329
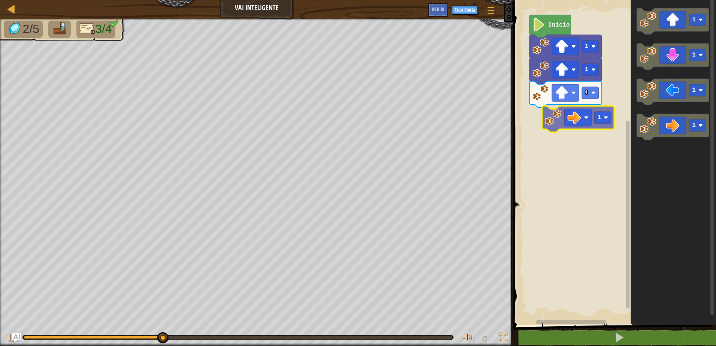
click at [552, 124] on div "1 1 1 Início 1 1 1 1 1" at bounding box center [613, 160] width 205 height 329
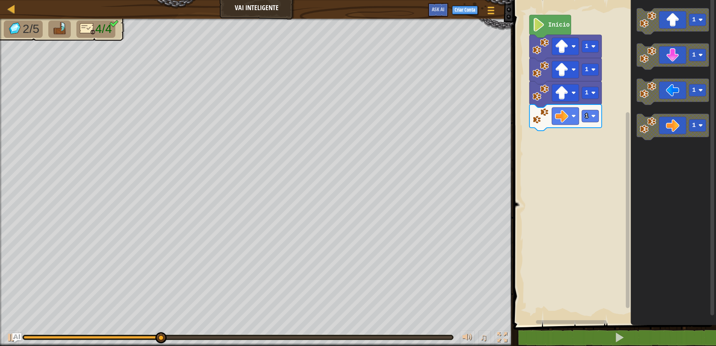
click at [581, 151] on div "1 1 1 1 Início 1 1 1 1" at bounding box center [613, 160] width 205 height 329
click at [614, 136] on div "1 1 1 1 Início 1 1 1 1" at bounding box center [613, 160] width 205 height 329
click at [609, 142] on div "1 1 1 1 Início 1 1 1 1" at bounding box center [613, 160] width 205 height 329
click at [617, 145] on div "1 1 1 1 Início 1 1 1 1" at bounding box center [613, 160] width 205 height 329
click at [618, 146] on div "1 1 1 1 Início 1 1 1 1" at bounding box center [613, 160] width 205 height 329
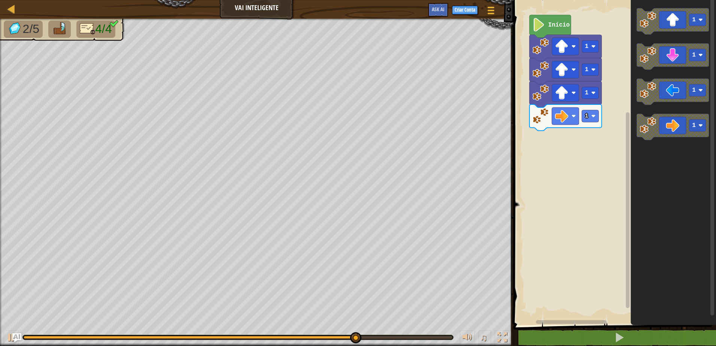
click at [620, 133] on div "1 1 1 1 Início 1 1 1 1" at bounding box center [613, 160] width 205 height 329
click at [592, 135] on div "1 1 1 1 Início 1 1 1 1" at bounding box center [613, 160] width 205 height 329
click at [646, 94] on icon "1 1 1 1" at bounding box center [672, 160] width 85 height 329
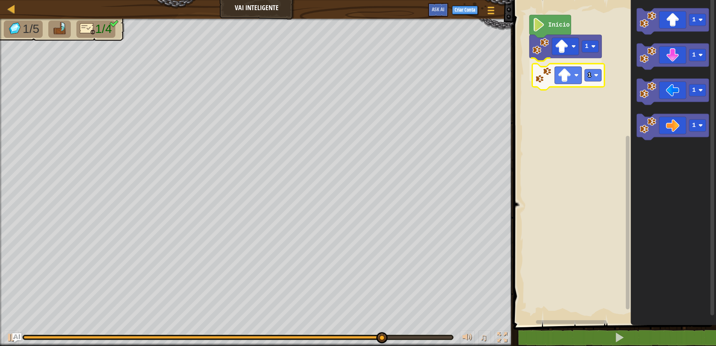
click at [541, 64] on div "1 1 Início 1 1 1 1 1" at bounding box center [613, 160] width 205 height 329
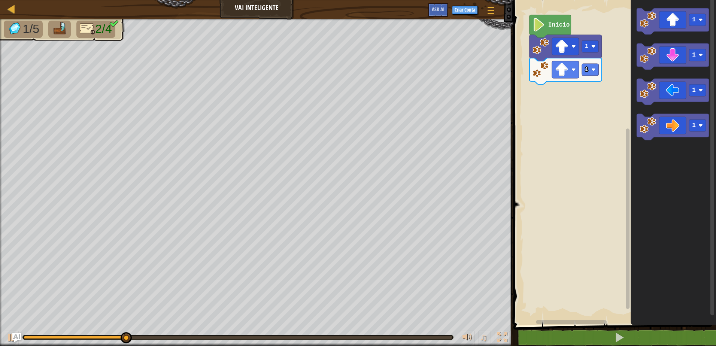
click at [588, 103] on div "1 1 Início 1 1 1 1" at bounding box center [613, 160] width 205 height 329
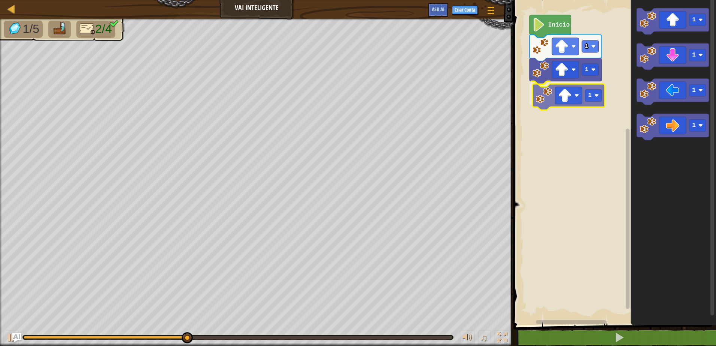
click at [547, 97] on div "1 1 1 Início 1 1 1 1 1" at bounding box center [613, 160] width 205 height 329
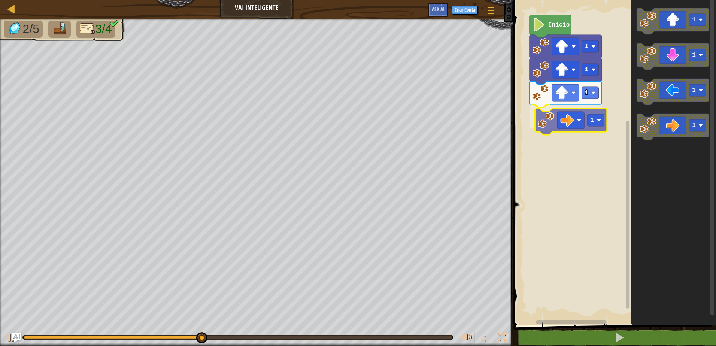
click at [572, 112] on div "1 1 1 1 Início 1 1 1 1 1" at bounding box center [613, 160] width 205 height 329
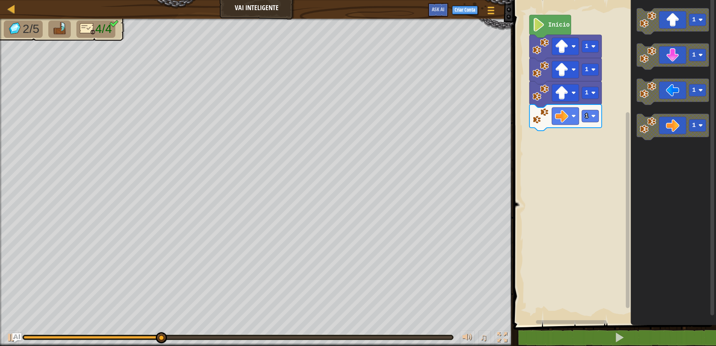
click at [621, 130] on div "1 1 1 1 Início 1 1 1 1" at bounding box center [613, 160] width 205 height 329
click at [638, 138] on g "1 1 1 1" at bounding box center [672, 74] width 72 height 132
click at [597, 132] on div "1 1 1 1 Início 1 1 1 1" at bounding box center [613, 160] width 205 height 329
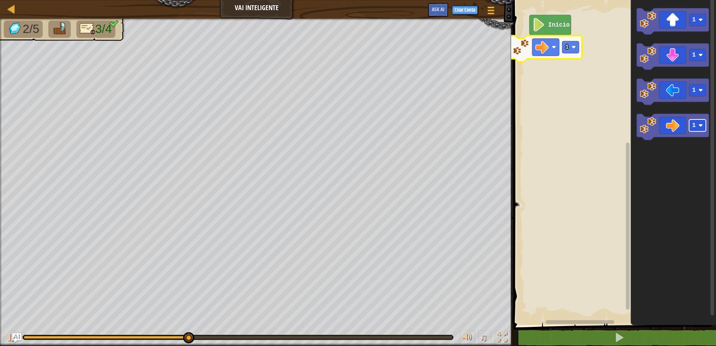
click at [568, 49] on div "Início 1 1 1 1 1" at bounding box center [613, 160] width 205 height 329
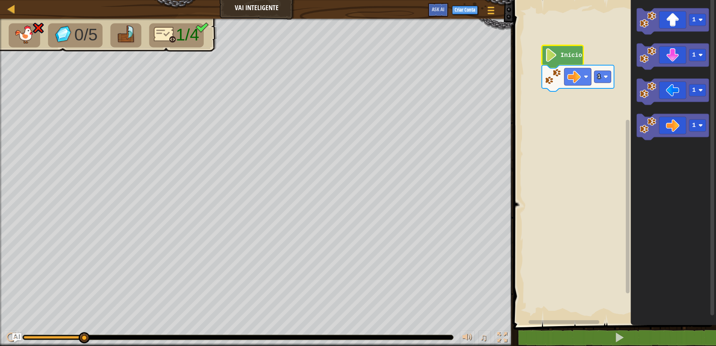
click at [573, 58] on text "Início" at bounding box center [571, 55] width 22 height 7
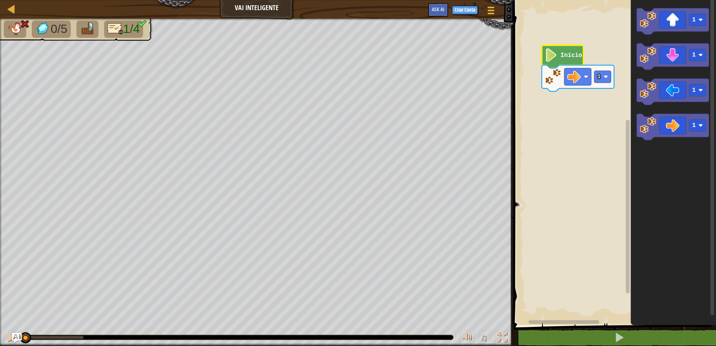
drag, startPoint x: 81, startPoint y: 336, endPoint x: 17, endPoint y: 336, distance: 64.0
click at [17, 336] on div "Mapa Vai Inteligente Menu do Jogo Criar Conta Ask AI 1 הההההההההההההההההההההההה…" at bounding box center [358, 173] width 716 height 346
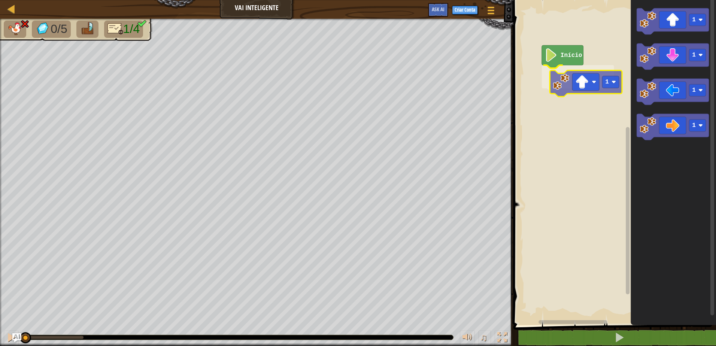
click at [562, 80] on div "Início 1 1 1 1 1 1" at bounding box center [613, 160] width 205 height 329
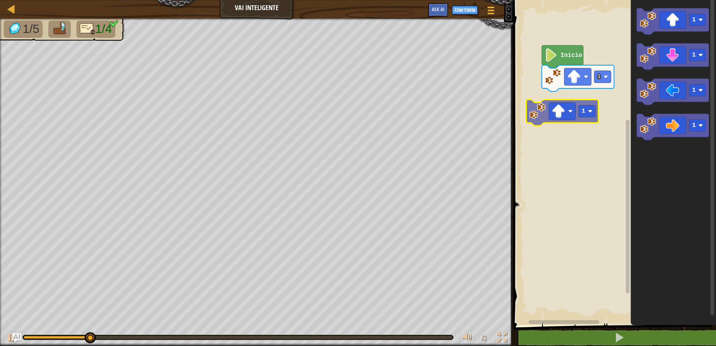
click at [555, 118] on div "Início 1 1 1 1 1 1 1" at bounding box center [613, 160] width 205 height 329
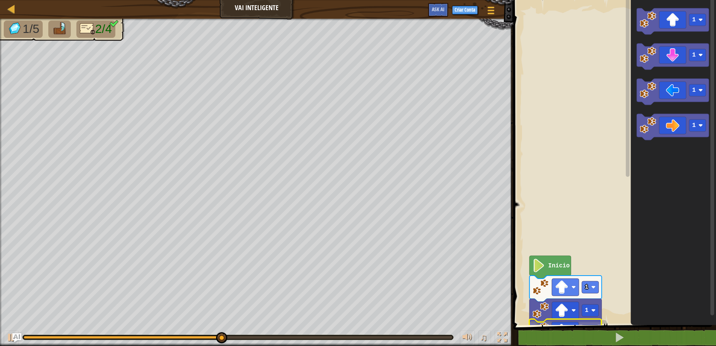
click at [554, 333] on div "1 2 3 4 go ( 'up' , 3 ) go ( 'right' , 4 ) go ( 'down' , 3 ) הההההההההההההההההה…" at bounding box center [613, 180] width 205 height 352
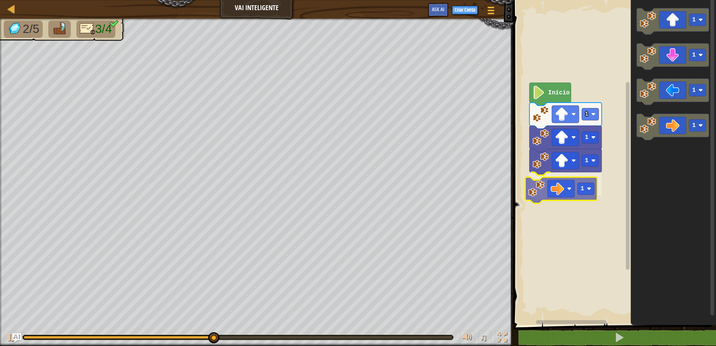
click at [571, 197] on div "Início 1 1 1 1 1 1 1 1 1" at bounding box center [613, 160] width 205 height 329
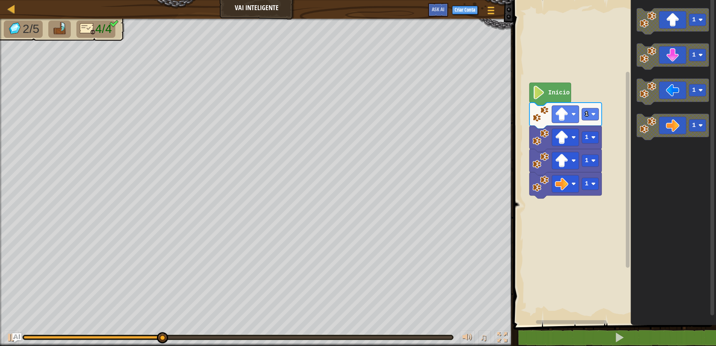
click at [625, 164] on div "Início 1 1 1 1 1 1 1 1" at bounding box center [613, 160] width 205 height 329
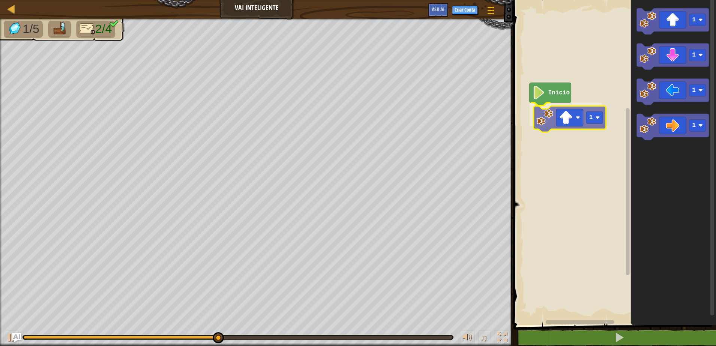
click at [558, 127] on div "Início 1 1 1 1 1 1" at bounding box center [613, 160] width 205 height 329
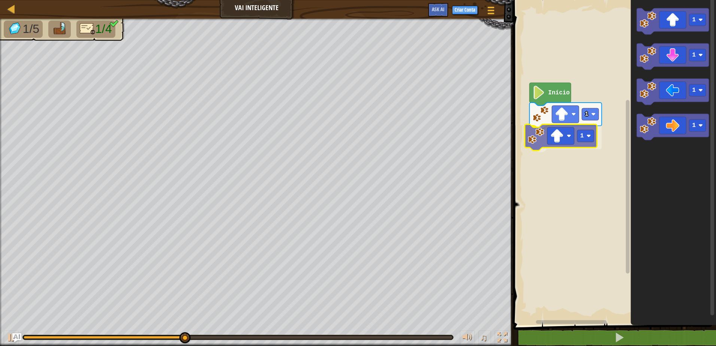
click at [570, 135] on div "Início 1 1 1 1 1 1 1" at bounding box center [613, 160] width 205 height 329
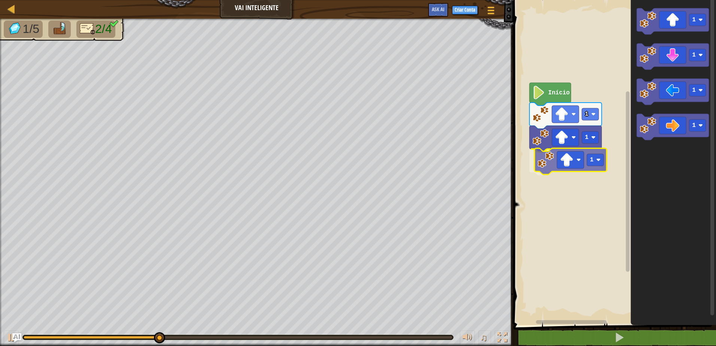
click at [565, 163] on div "Início 1 1 1 1 1 1 1 1" at bounding box center [613, 160] width 205 height 329
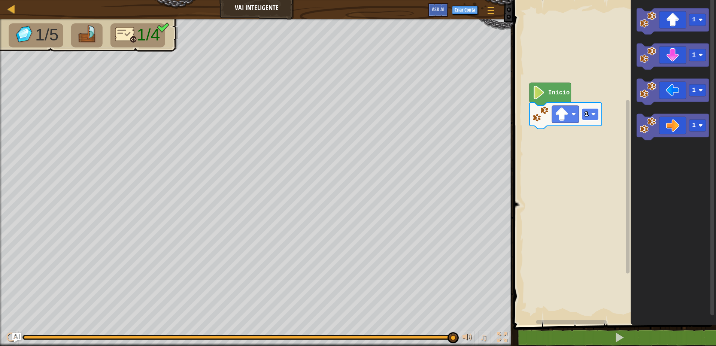
click at [594, 115] on image "Espaço de trabalho do Blockly" at bounding box center [593, 114] width 4 height 4
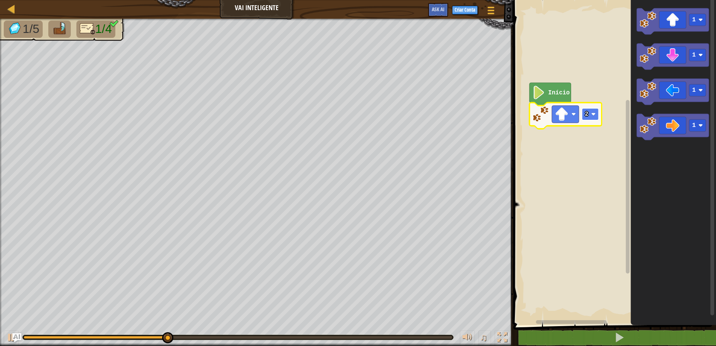
click at [592, 111] on rect "Espaço de trabalho do Blockly" at bounding box center [590, 114] width 17 height 12
click at [594, 115] on image "Espaço de trabalho do Blockly" at bounding box center [593, 114] width 4 height 4
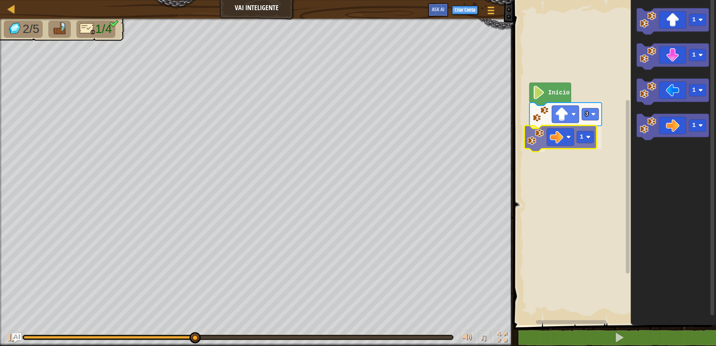
click at [553, 146] on div "Início 3 1 1 1 1 1 1" at bounding box center [613, 160] width 205 height 329
click at [593, 135] on image "Espaço de trabalho do Blockly" at bounding box center [593, 137] width 4 height 4
click at [592, 137] on image "Espaço de trabalho do Blockly" at bounding box center [593, 137] width 4 height 4
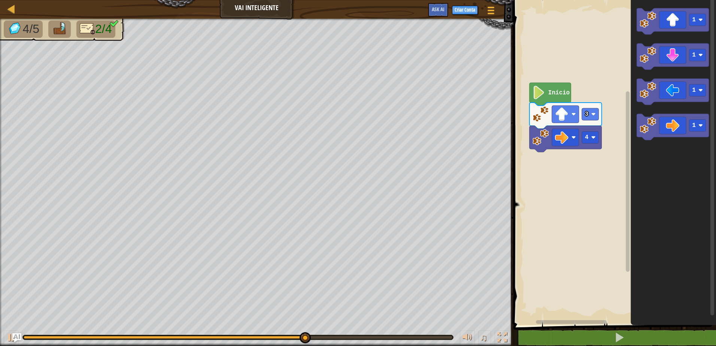
click at [583, 198] on div "Início 3 4 1 1 1 1" at bounding box center [613, 160] width 205 height 329
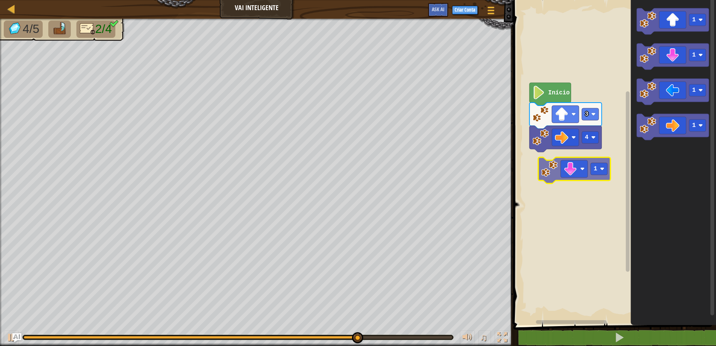
click at [555, 161] on div "Início 3 4 1 1 1 1 1" at bounding box center [613, 160] width 205 height 329
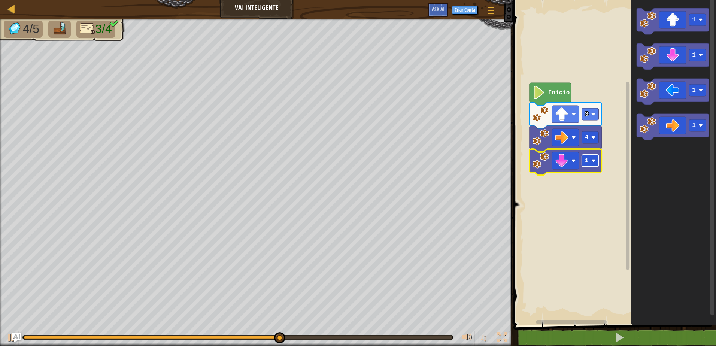
click at [594, 160] on image "Espaço de trabalho do Blockly" at bounding box center [593, 160] width 4 height 4
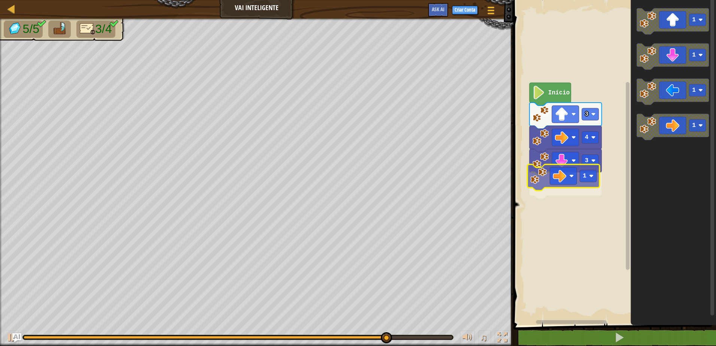
click at [548, 182] on div "Início 3 4 3 1 1 1 1 1 1" at bounding box center [613, 160] width 205 height 329
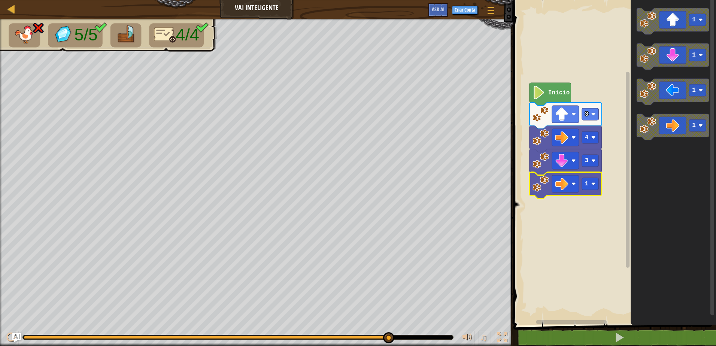
click at [57, 0] on html "Mapa Vai Inteligente Menu do Jogo Criar Conta Ask AI 1 הההההההההההההההההההההההה…" at bounding box center [358, 0] width 716 height 0
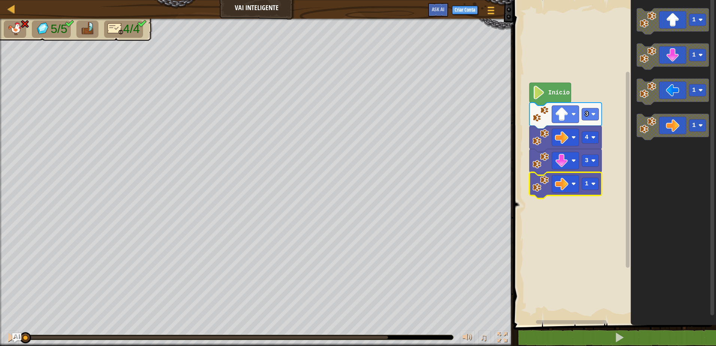
drag, startPoint x: 59, startPoint y: 338, endPoint x: -1, endPoint y: 347, distance: 60.9
click at [0, 0] on html "Mapa Vai Inteligente Menu do Jogo Criar Conta Ask AI 1 הההההההההההההההההההההההה…" at bounding box center [358, 0] width 716 height 0
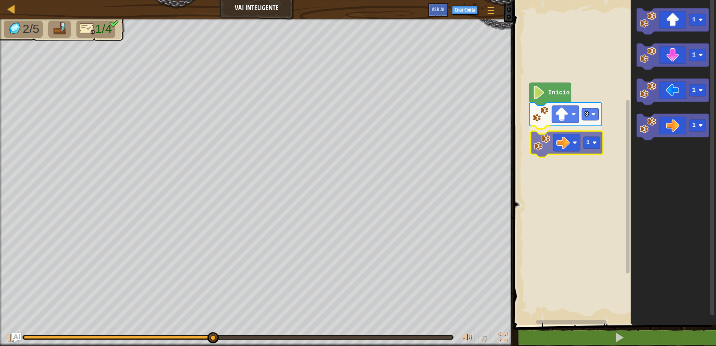
click at [567, 144] on div "Início 3 1 1 1 1 1 1" at bounding box center [613, 160] width 205 height 329
click at [593, 138] on image "Espaço de trabalho do Blockly" at bounding box center [593, 137] width 4 height 4
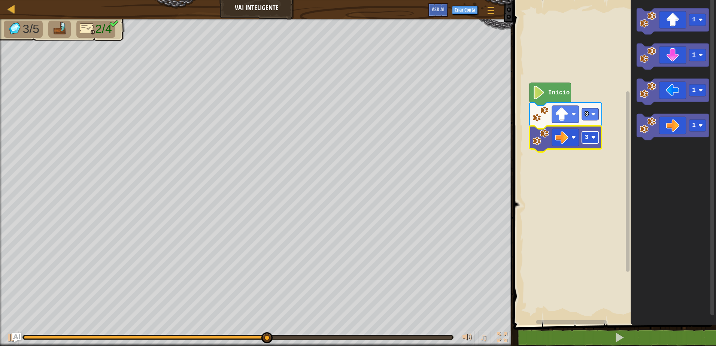
click at [592, 139] on image "Espaço de trabalho do Blockly" at bounding box center [593, 137] width 4 height 4
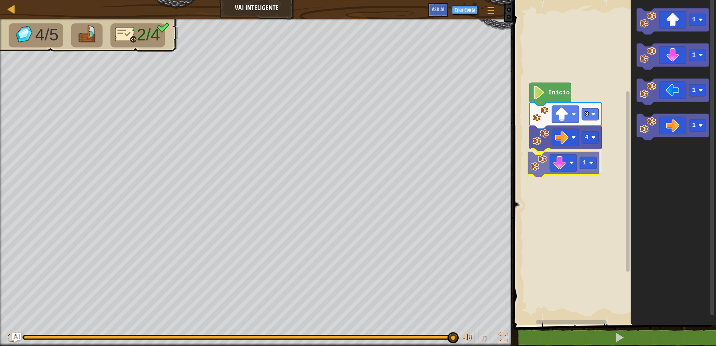
click at [575, 171] on div "Início 3 4 1 1 1 1 1 1" at bounding box center [613, 160] width 205 height 329
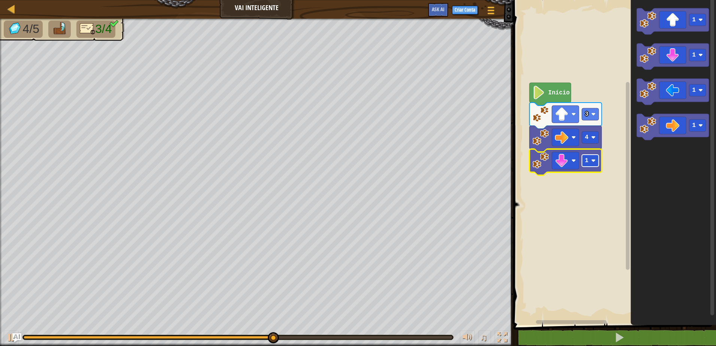
click at [593, 159] on image "Espaço de trabalho do Blockly" at bounding box center [593, 160] width 4 height 4
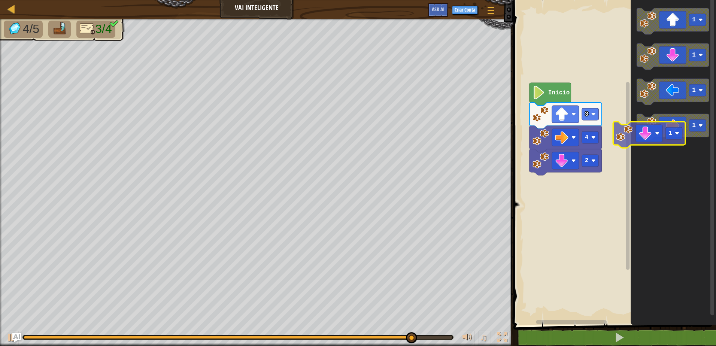
click at [676, 100] on g "1 1 1 1" at bounding box center [672, 74] width 72 height 132
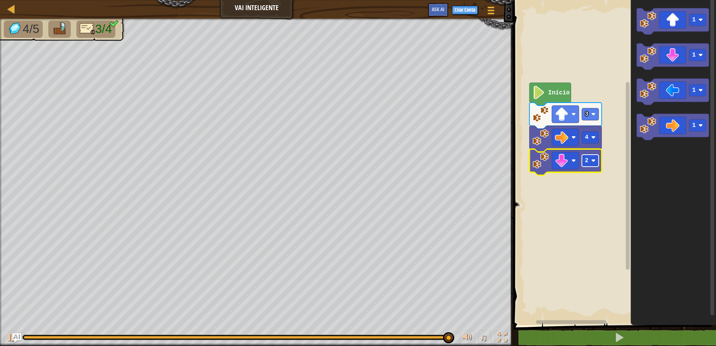
click at [595, 163] on image "Espaço de trabalho do Blockly" at bounding box center [593, 160] width 4 height 4
click at [592, 161] on image "Espaço de trabalho do Blockly" at bounding box center [593, 160] width 4 height 4
click at [593, 159] on image "Espaço de trabalho do Blockly" at bounding box center [593, 160] width 4 height 4
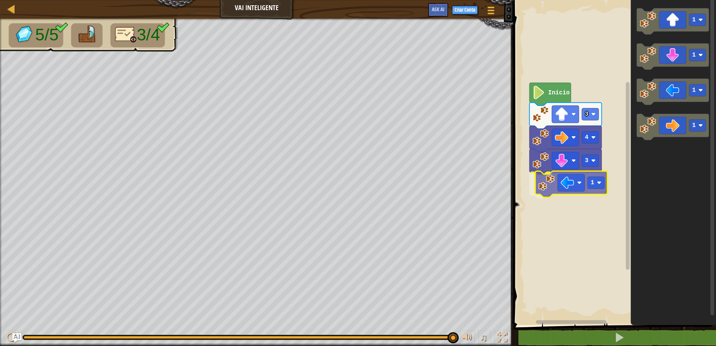
click at [561, 192] on div "Início 3 4 3 1 1 1 1 1 1" at bounding box center [613, 160] width 205 height 329
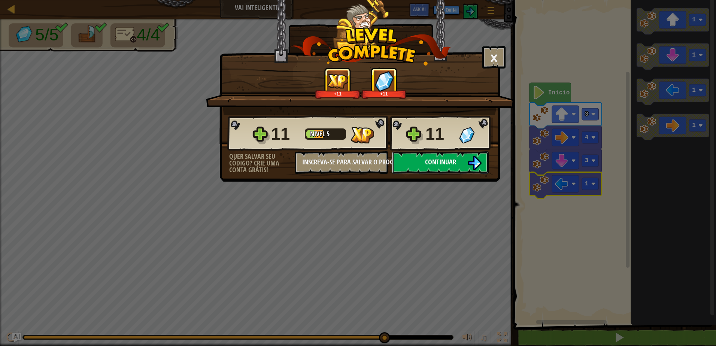
click at [440, 167] on button "Continuar" at bounding box center [440, 162] width 97 height 22
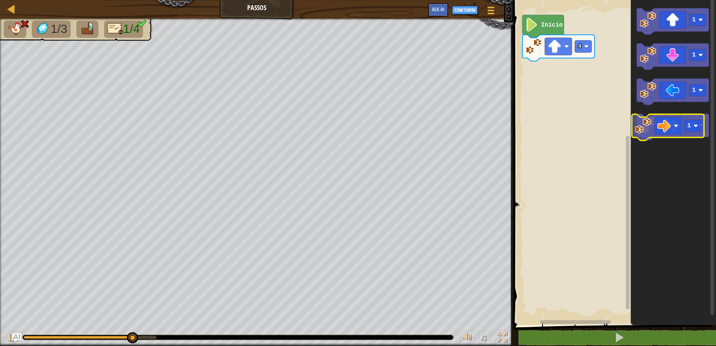
click at [674, 128] on icon "Espaço de trabalho do Blockly" at bounding box center [672, 127] width 72 height 26
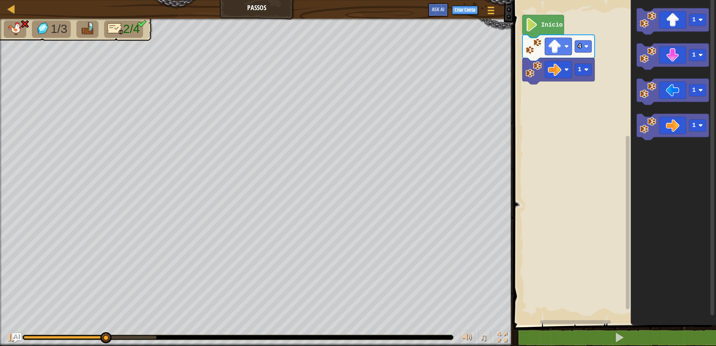
drag, startPoint x: 49, startPoint y: 344, endPoint x: 37, endPoint y: 327, distance: 19.9
click at [37, 336] on div "♫" at bounding box center [256, 335] width 513 height 22
drag, startPoint x: 37, startPoint y: 327, endPoint x: 31, endPoint y: 337, distance: 11.4
click at [31, 337] on div "♫" at bounding box center [256, 335] width 513 height 22
drag, startPoint x: 38, startPoint y: 332, endPoint x: 23, endPoint y: 337, distance: 15.3
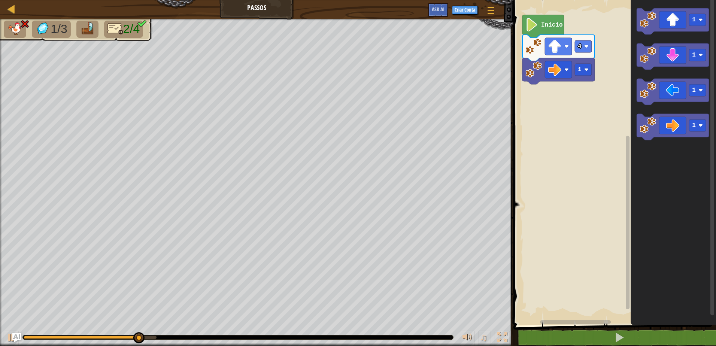
click at [23, 337] on div "♫" at bounding box center [256, 335] width 513 height 22
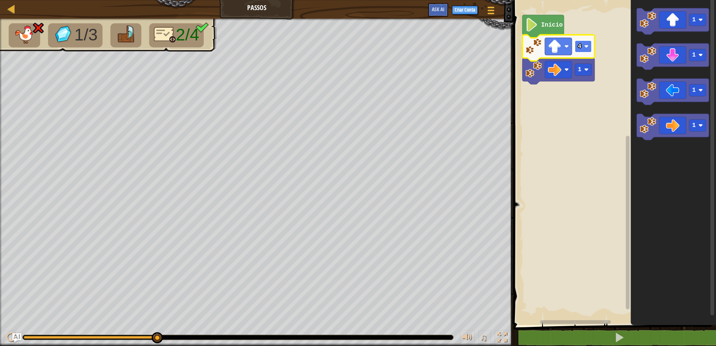
click at [586, 45] on image "Espaço de trabalho do Blockly" at bounding box center [586, 46] width 4 height 4
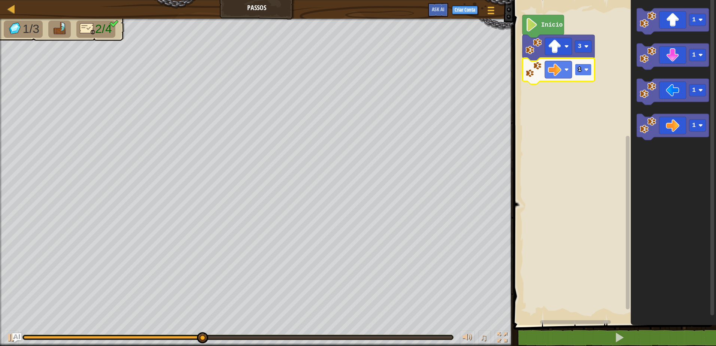
click at [589, 68] on rect "Espaço de trabalho do Blockly" at bounding box center [582, 70] width 17 height 12
click at [586, 68] on image "Espaço de trabalho do Blockly" at bounding box center [586, 69] width 4 height 4
click at [586, 69] on image "Espaço de trabalho do Blockly" at bounding box center [586, 69] width 4 height 4
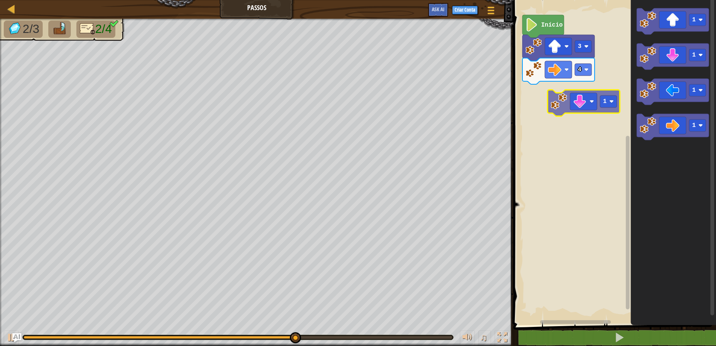
click at [588, 108] on div "Início 3 4 1 1 1 1 1" at bounding box center [613, 160] width 205 height 329
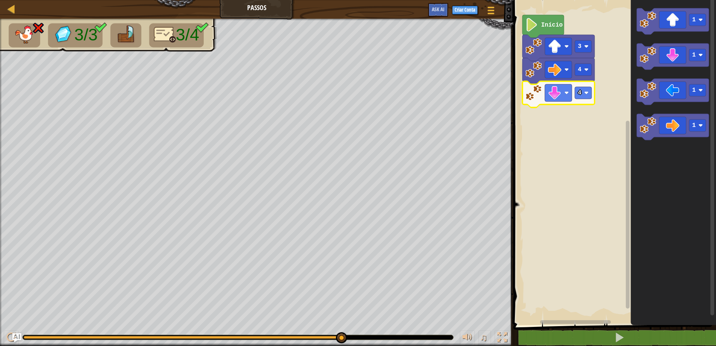
drag, startPoint x: 218, startPoint y: 330, endPoint x: 210, endPoint y: 330, distance: 8.2
click at [210, 330] on div "♫" at bounding box center [256, 335] width 513 height 22
drag, startPoint x: 306, startPoint y: 335, endPoint x: 296, endPoint y: 336, distance: 9.4
click at [296, 336] on div at bounding box center [238, 337] width 430 height 4
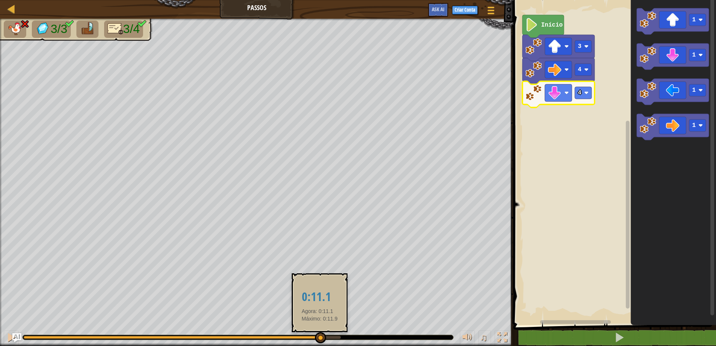
drag, startPoint x: 340, startPoint y: 335, endPoint x: 319, endPoint y: 338, distance: 20.7
click at [319, 338] on div at bounding box center [320, 337] width 11 height 11
drag, startPoint x: 315, startPoint y: 338, endPoint x: 306, endPoint y: 337, distance: 8.3
click at [310, 337] on div at bounding box center [315, 337] width 11 height 11
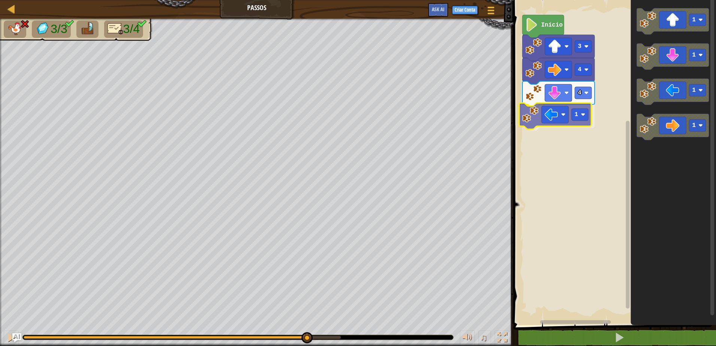
click at [541, 128] on div "Início 3 4 4 1 1 1 1 1 1" at bounding box center [613, 160] width 205 height 329
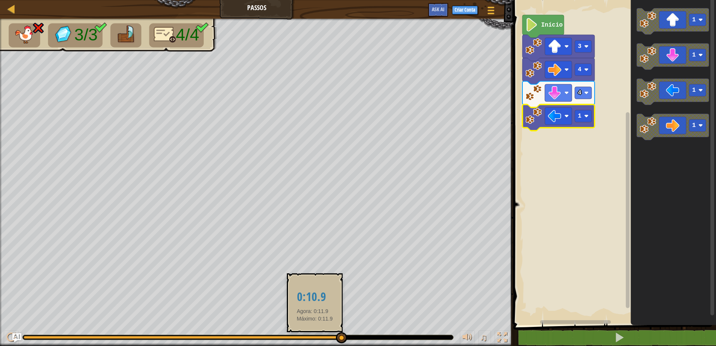
drag, startPoint x: 324, startPoint y: 333, endPoint x: 314, endPoint y: 338, distance: 10.9
click at [314, 338] on div "♫" at bounding box center [256, 335] width 513 height 22
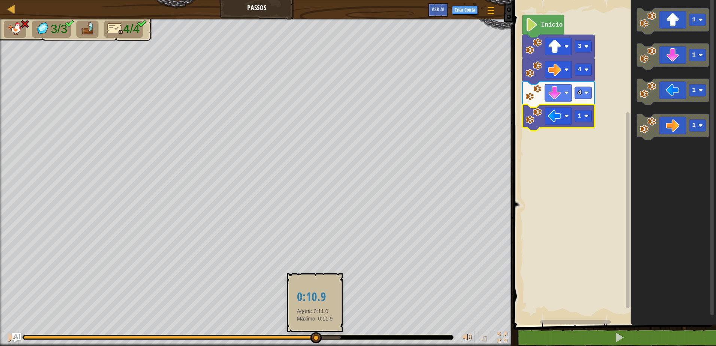
drag, startPoint x: 342, startPoint y: 336, endPoint x: 311, endPoint y: 340, distance: 31.3
click at [311, 340] on div at bounding box center [315, 337] width 11 height 11
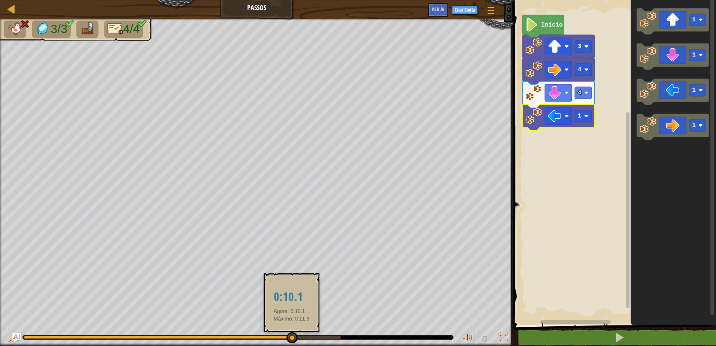
drag, startPoint x: 311, startPoint y: 339, endPoint x: 291, endPoint y: 338, distance: 19.5
click at [291, 338] on div at bounding box center [291, 337] width 11 height 11
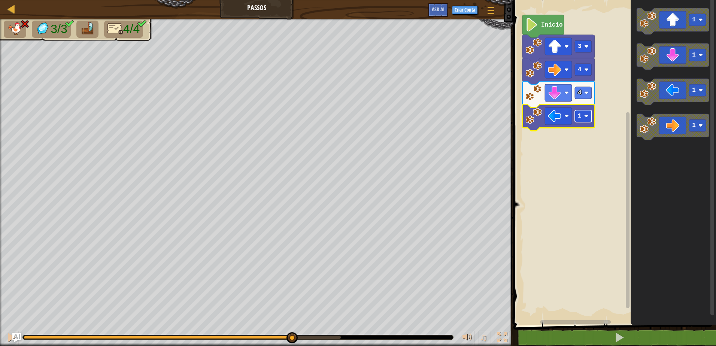
click at [589, 116] on rect "Espaço de trabalho do Blockly" at bounding box center [582, 116] width 17 height 12
drag, startPoint x: 332, startPoint y: 343, endPoint x: 263, endPoint y: 356, distance: 70.1
click at [263, 0] on html "Mapa Passos Menu do Jogo Criar Conta Ask AI 1 ההההההההההההההההההההההההההההההההה…" at bounding box center [358, 0] width 716 height 0
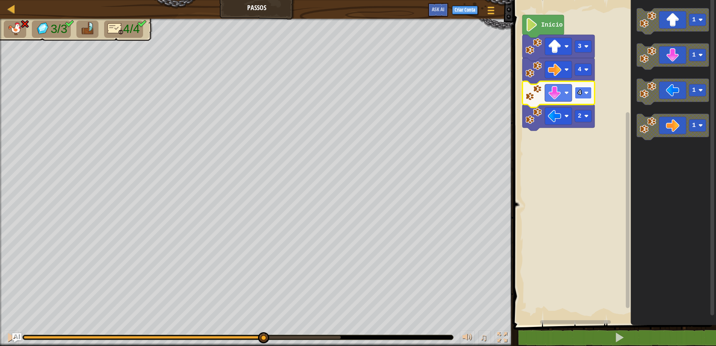
click at [587, 91] on image "Espaço de trabalho do Blockly" at bounding box center [586, 93] width 4 height 4
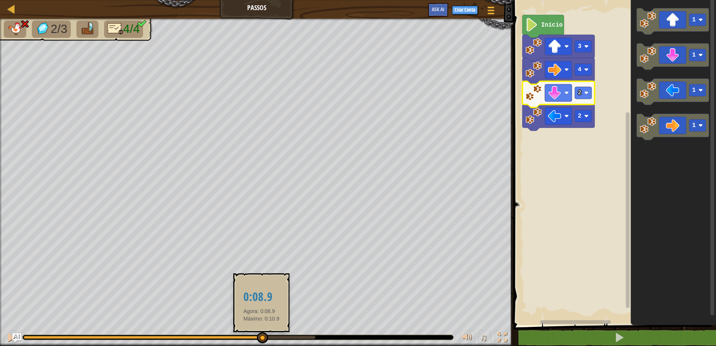
drag, startPoint x: 316, startPoint y: 334, endPoint x: 261, endPoint y: 336, distance: 55.0
click at [261, 336] on div at bounding box center [262, 337] width 11 height 11
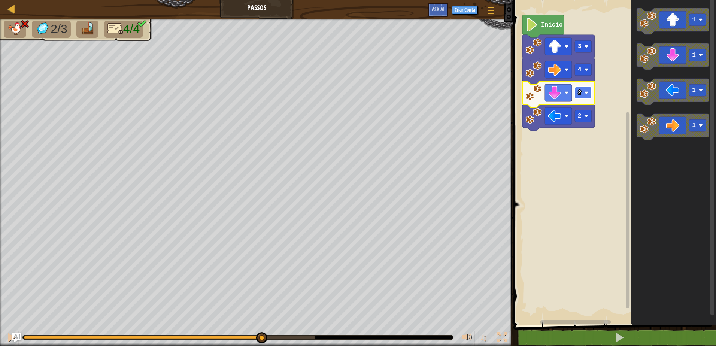
click at [587, 92] on image "Espaço de trabalho do Blockly" at bounding box center [586, 93] width 4 height 4
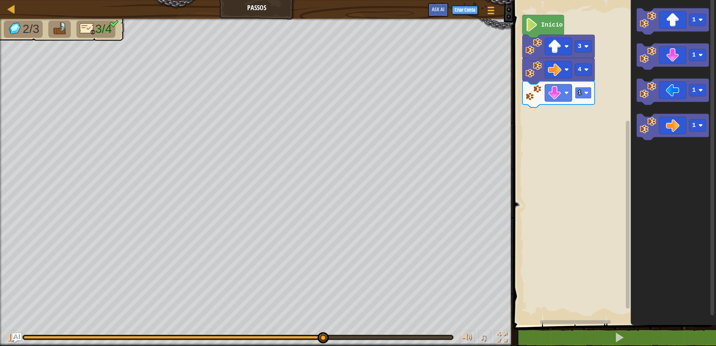
click at [584, 92] on image "Espaço de trabalho do Blockly" at bounding box center [586, 93] width 4 height 4
click at [586, 93] on image "Espaço de trabalho do Blockly" at bounding box center [586, 93] width 4 height 4
click at [586, 91] on image "Espaço de trabalho do Blockly" at bounding box center [586, 93] width 4 height 4
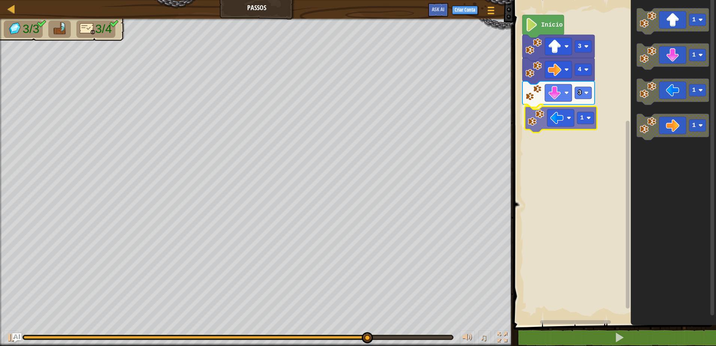
click at [563, 128] on div "Início 3 4 3 1 1 1 1 1 1" at bounding box center [613, 160] width 205 height 329
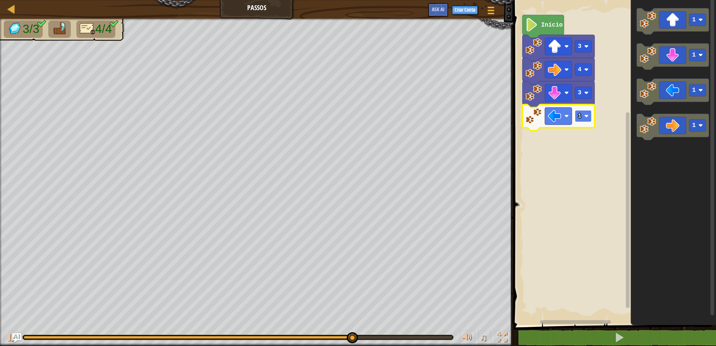
click at [586, 113] on rect "Espaço de trabalho do Blockly" at bounding box center [582, 116] width 17 height 12
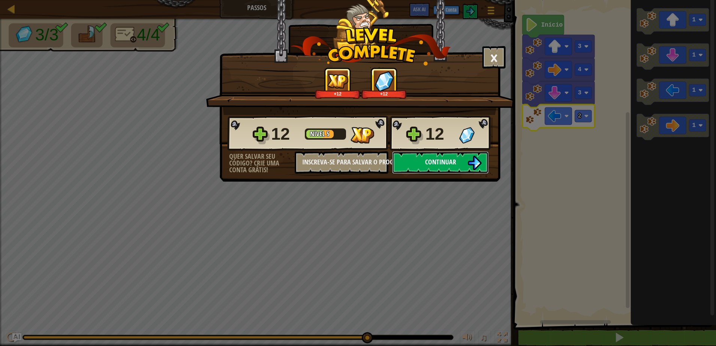
click at [479, 157] on img at bounding box center [474, 163] width 14 height 14
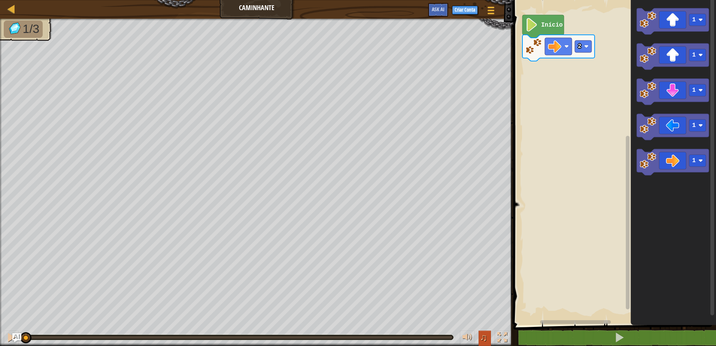
click at [482, 336] on span "♫" at bounding box center [483, 337] width 7 height 11
click at [483, 336] on span "♫" at bounding box center [483, 337] width 7 height 11
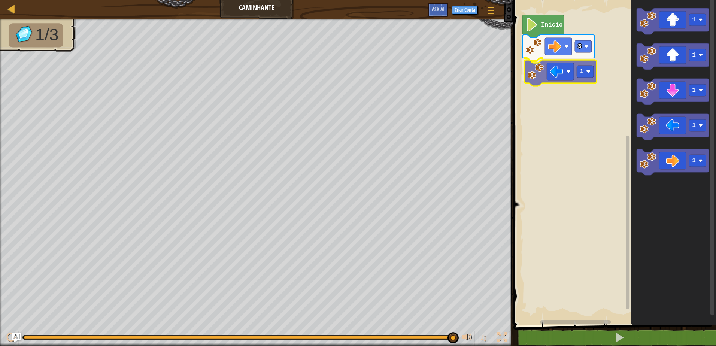
click at [543, 70] on div "Início 3 1 1 1 1 1 1 1" at bounding box center [613, 160] width 205 height 329
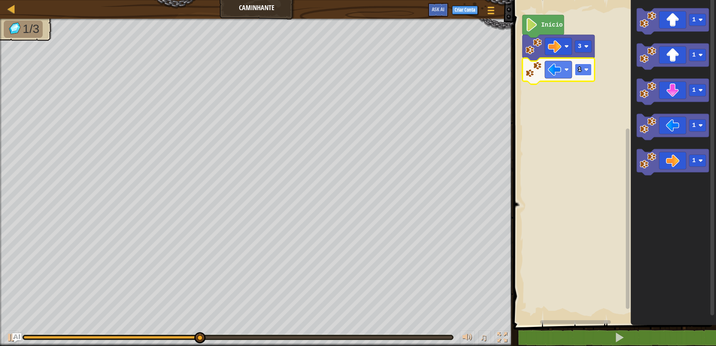
click at [586, 67] on rect "Espaço de trabalho do Blockly" at bounding box center [582, 70] width 17 height 12
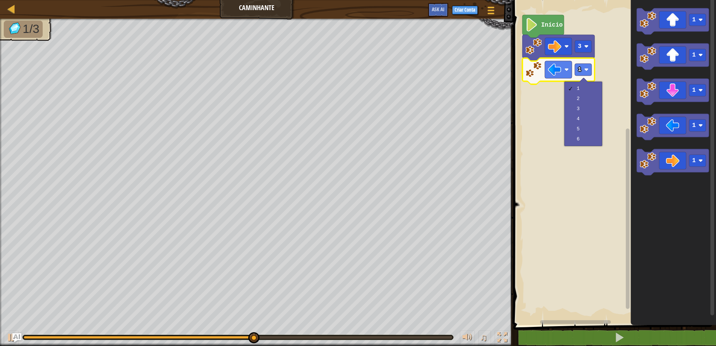
click at [564, 102] on div "1 2 3 4 5 6" at bounding box center [583, 114] width 38 height 64
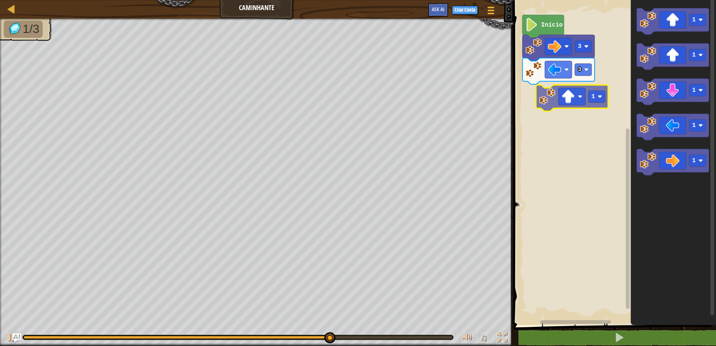
click at [561, 100] on div "Início 3 3 1 1 1 1 1 1" at bounding box center [613, 160] width 205 height 329
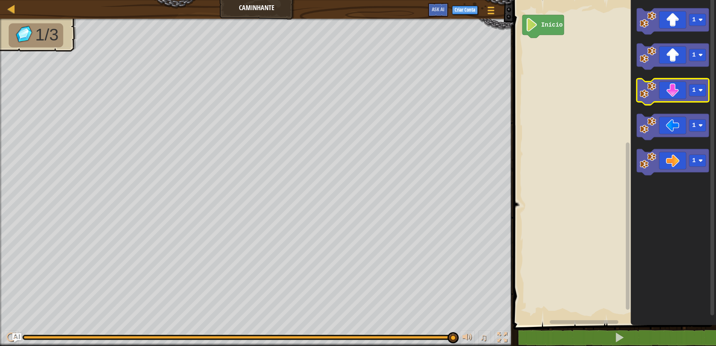
click at [680, 92] on icon "Espaço de trabalho do Blockly" at bounding box center [672, 92] width 72 height 26
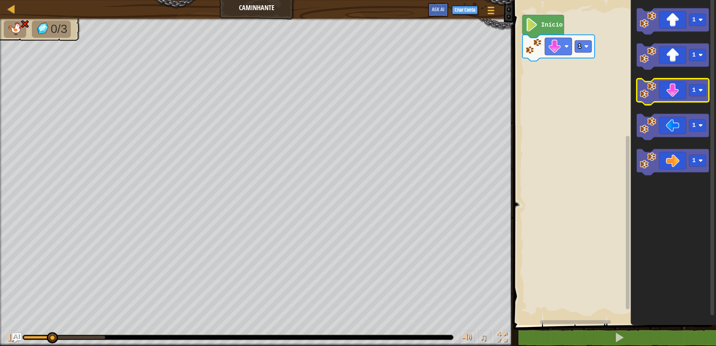
click at [680, 92] on icon "Espaço de trabalho do Blockly" at bounding box center [672, 92] width 72 height 26
